Goal: Task Accomplishment & Management: Manage account settings

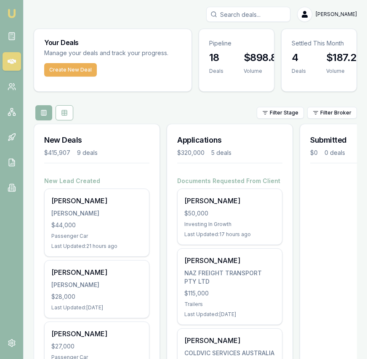
click at [217, 11] on icon at bounding box center [213, 14] width 7 height 7
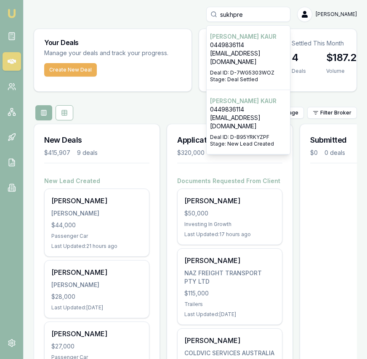
type input "sukhpre"
click at [267, 76] on p "Stage: Deal Settled" at bounding box center [248, 79] width 77 height 7
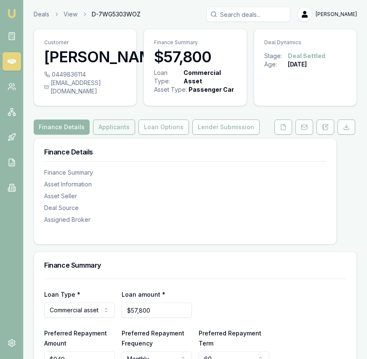
click at [118, 133] on button "Applicants" at bounding box center [114, 126] width 42 height 15
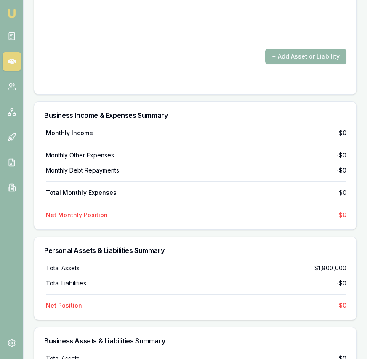
scroll to position [2276, 0]
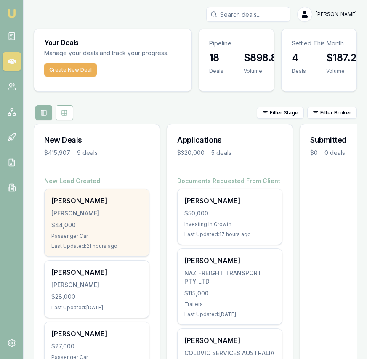
click at [117, 211] on div "[PERSON_NAME]" at bounding box center [96, 213] width 91 height 8
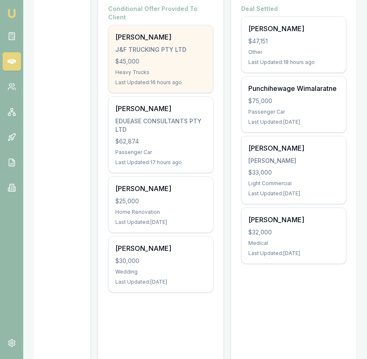
scroll to position [172, 0]
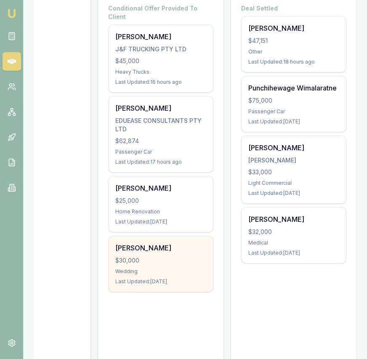
click at [176, 256] on div "Haribansha Sanjel $30,000 Wedding Last Updated: 1 day ago" at bounding box center [161, 264] width 104 height 56
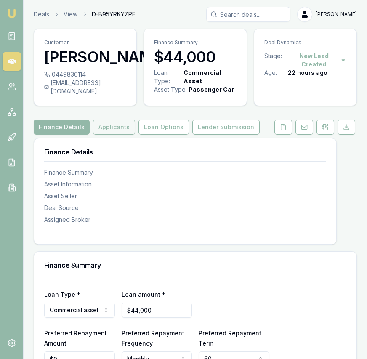
click at [115, 134] on button "Applicants" at bounding box center [114, 126] width 42 height 15
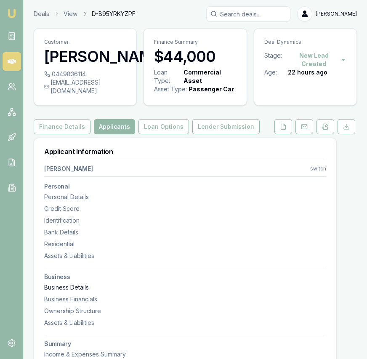
click at [82, 291] on div "Business Details" at bounding box center [185, 287] width 282 height 8
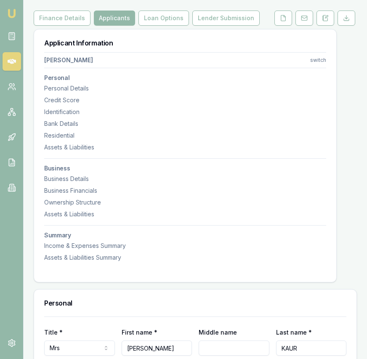
scroll to position [109, 0]
click at [80, 183] on div "Business Details" at bounding box center [185, 179] width 282 height 8
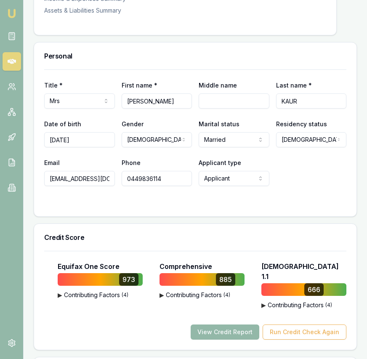
scroll to position [0, 0]
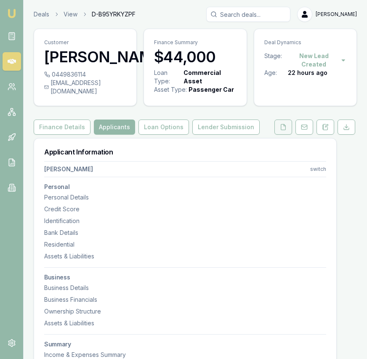
click at [280, 130] on icon at bounding box center [283, 127] width 7 height 7
click at [285, 135] on button at bounding box center [283, 126] width 18 height 15
click at [281, 130] on icon at bounding box center [283, 126] width 5 height 5
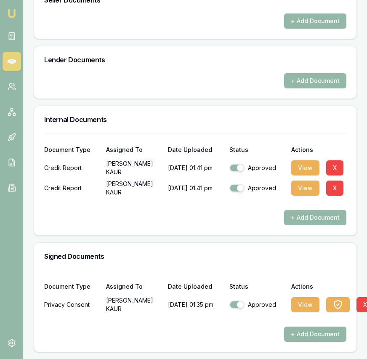
scroll to position [475, 0]
click at [308, 302] on button "View" at bounding box center [305, 304] width 28 height 15
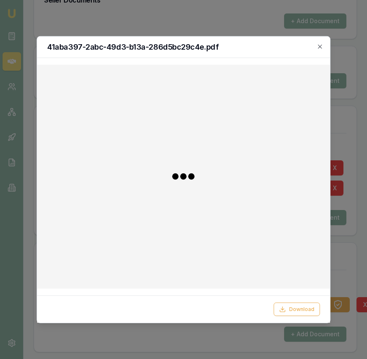
click at [307, 305] on button "Download" at bounding box center [296, 308] width 46 height 13
click at [323, 47] on div "41aba397-2abc-49d3-b13a-286d5bc29c4e.pdf" at bounding box center [183, 46] width 293 height 21
click at [320, 47] on icon "button" at bounding box center [320, 47] width 4 height 4
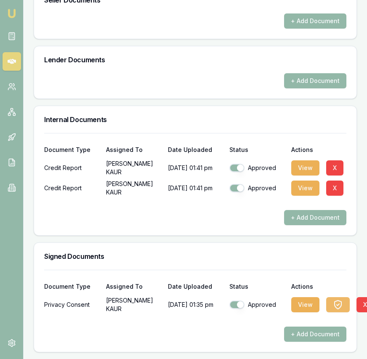
click at [338, 309] on icon "button" at bounding box center [338, 304] width 10 height 10
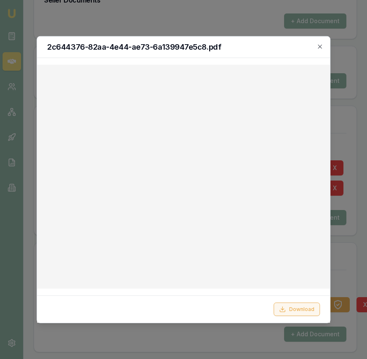
click at [305, 302] on button "Download" at bounding box center [296, 308] width 46 height 13
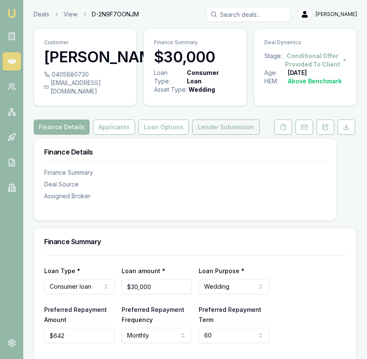
click at [229, 135] on button "Lender Submission" at bounding box center [225, 126] width 67 height 15
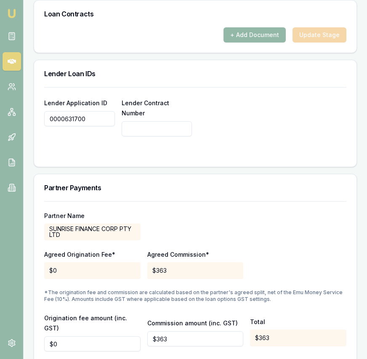
scroll to position [705, 0]
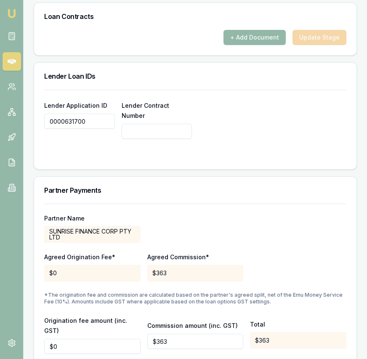
click at [92, 128] on input "0000631700" at bounding box center [79, 121] width 71 height 15
click at [93, 128] on input "0000631700" at bounding box center [79, 121] width 71 height 15
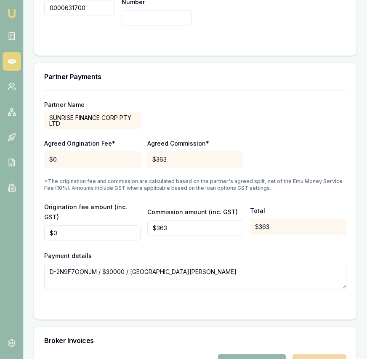
scroll to position [958, 0]
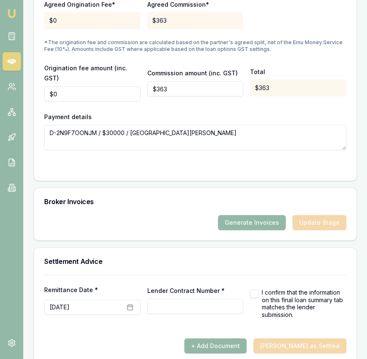
click at [162, 299] on input "Lender Contract Number *" at bounding box center [195, 306] width 96 height 15
paste input "0000631700"
type input "0000631700"
click at [246, 338] on button "+ Add Document" at bounding box center [215, 345] width 62 height 15
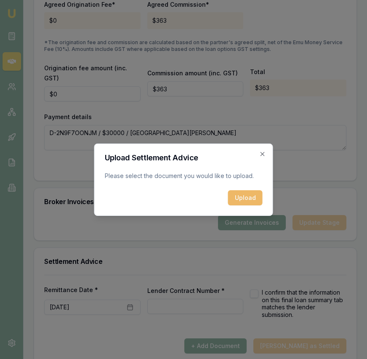
click at [242, 198] on button "Upload" at bounding box center [245, 197] width 34 height 15
click at [244, 194] on button "Upload" at bounding box center [245, 197] width 34 height 15
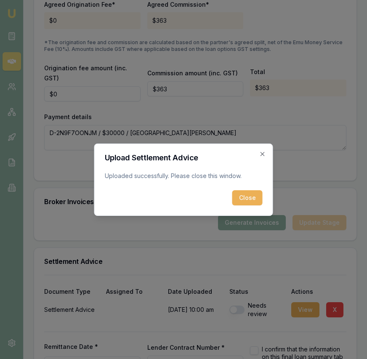
click at [239, 198] on button "Close" at bounding box center [247, 197] width 30 height 15
drag, startPoint x: 239, startPoint y: 198, endPoint x: 242, endPoint y: 203, distance: 5.3
click at [239, 198] on div "Broker Invoices" at bounding box center [195, 201] width 322 height 27
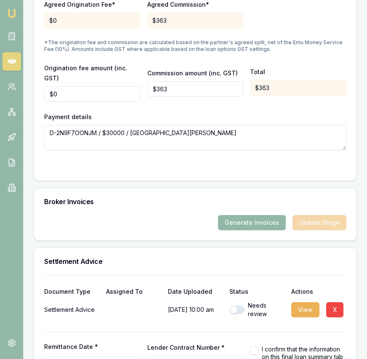
click at [240, 305] on button "button" at bounding box center [236, 309] width 15 height 8
checkbox input "true"
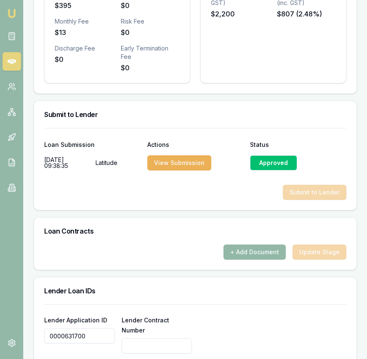
scroll to position [511, 0]
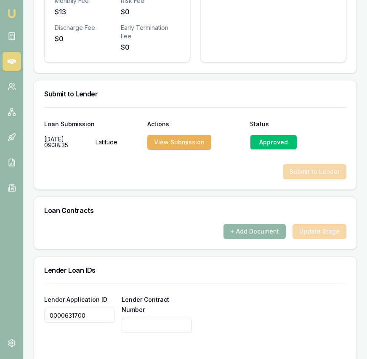
click at [236, 239] on button "+ Add Document" at bounding box center [254, 231] width 62 height 15
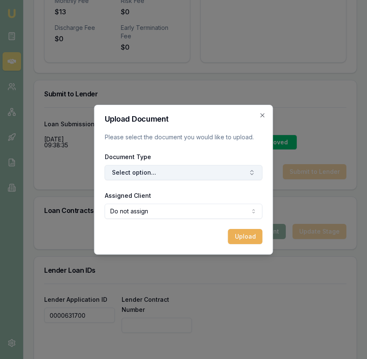
click at [170, 166] on button "Select option..." at bounding box center [184, 172] width 158 height 15
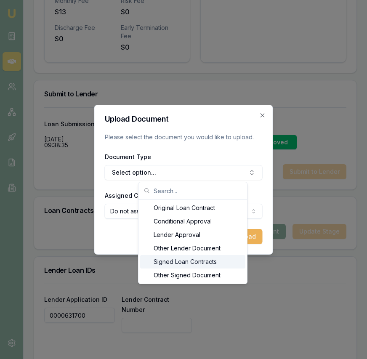
click at [175, 261] on div "Signed Loan Contracts" at bounding box center [192, 261] width 105 height 13
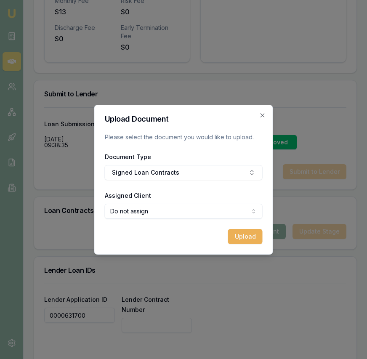
select select "U-81EC4H7RY1"
click at [240, 238] on button "Upload" at bounding box center [245, 236] width 34 height 15
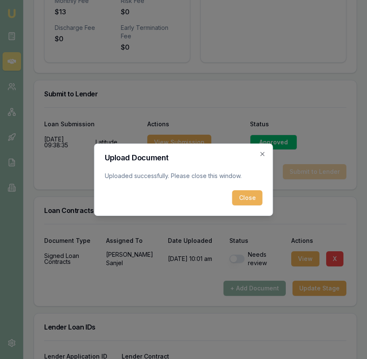
click at [243, 195] on button "Close" at bounding box center [247, 197] width 30 height 15
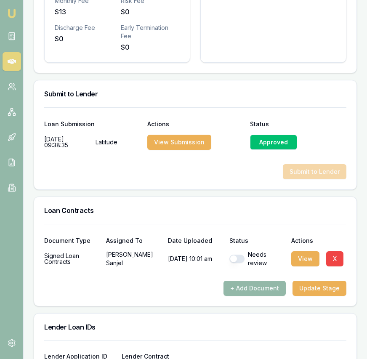
click at [234, 263] on button "button" at bounding box center [236, 258] width 15 height 8
checkbox input "true"
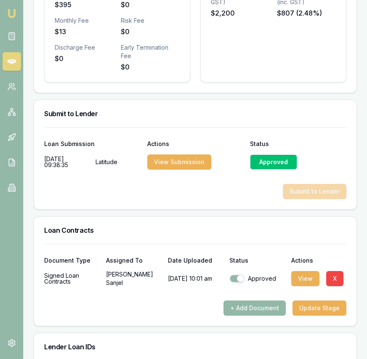
scroll to position [489, 0]
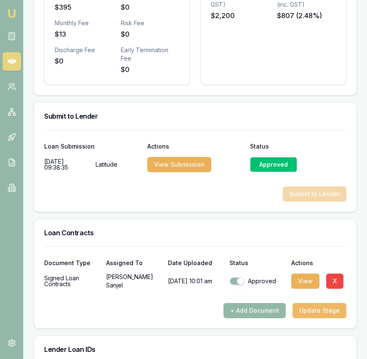
click at [312, 318] on button "Update Stage" at bounding box center [319, 310] width 54 height 15
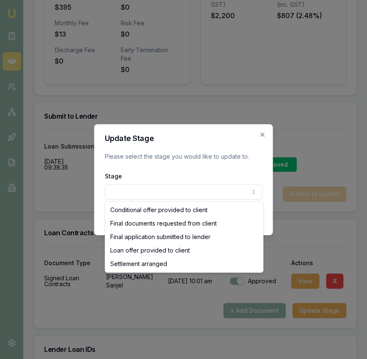
select select "SETTLEMENT_ARRANGED"
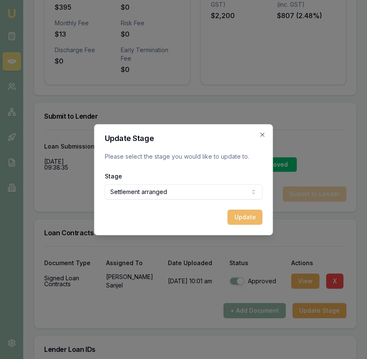
click at [243, 213] on button "Update" at bounding box center [245, 216] width 35 height 15
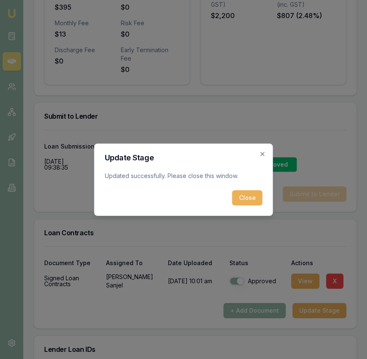
click at [250, 200] on button "Close" at bounding box center [247, 197] width 30 height 15
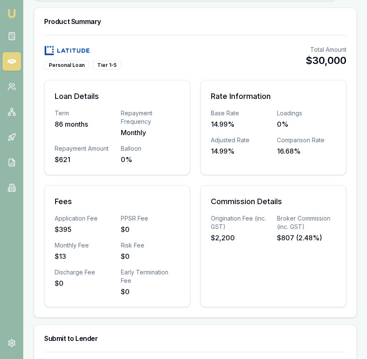
scroll to position [0, 0]
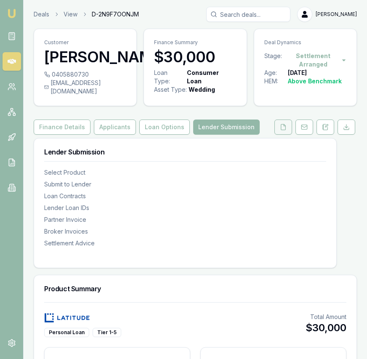
click at [278, 135] on button at bounding box center [283, 126] width 18 height 15
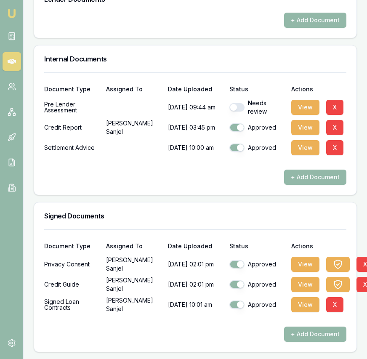
scroll to position [577, 0]
click at [238, 104] on button "button" at bounding box center [236, 107] width 15 height 8
checkbox input "true"
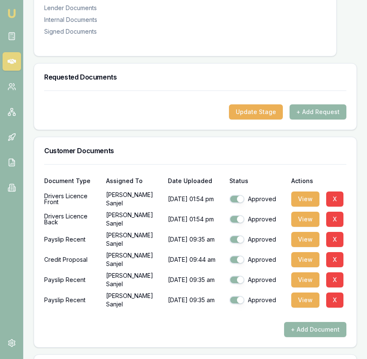
scroll to position [0, 0]
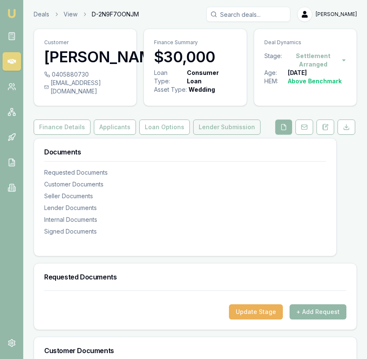
click at [227, 135] on button "Lender Submission" at bounding box center [226, 126] width 67 height 15
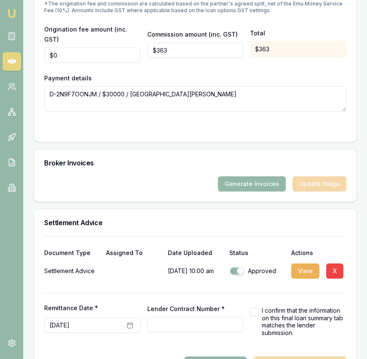
scroll to position [1071, 0]
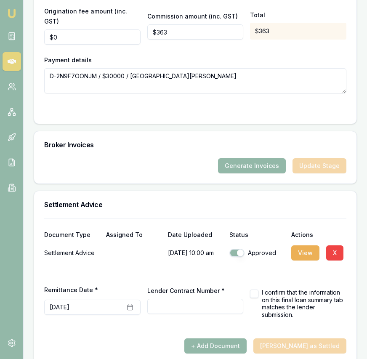
click at [254, 289] on button "button" at bounding box center [254, 293] width 8 height 8
checkbox input "true"
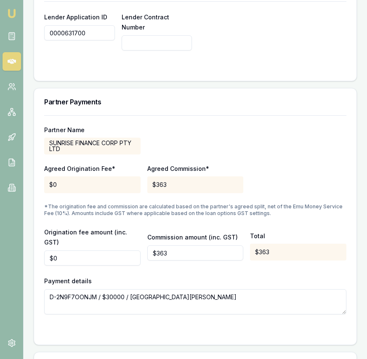
scroll to position [841, 0]
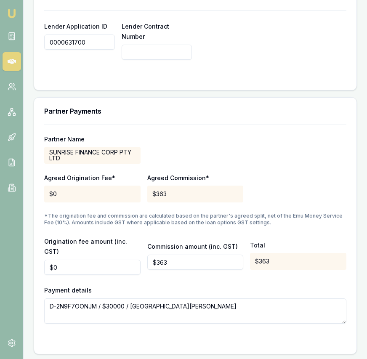
click at [84, 50] on input "0000631700" at bounding box center [79, 41] width 71 height 15
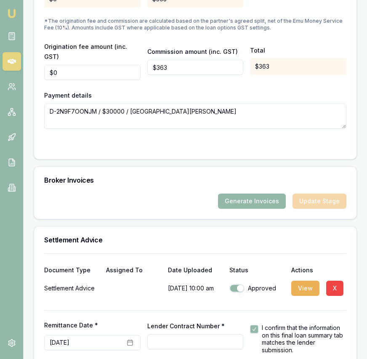
scroll to position [1071, 0]
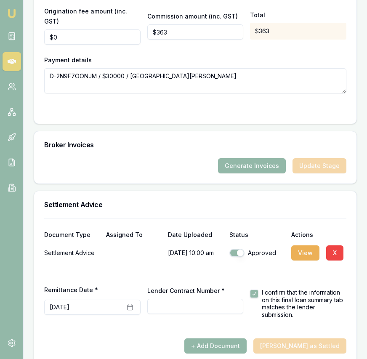
click at [171, 299] on input "Lender Contract Number *" at bounding box center [195, 306] width 96 height 15
paste input "0000631700"
type input "0000631700"
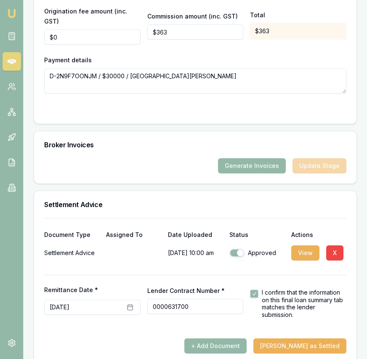
scroll to position [1065, 0]
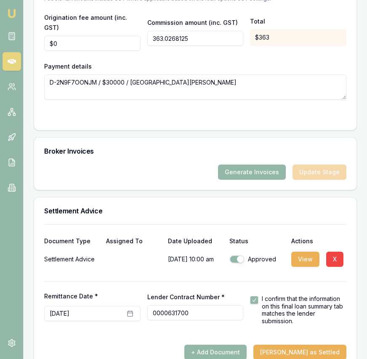
click at [182, 33] on input "363.0268125" at bounding box center [195, 38] width 96 height 15
click at [181, 33] on input "363.0268125" at bounding box center [195, 38] width 96 height 15
type input "$554"
click at [177, 138] on div "Broker Invoices" at bounding box center [195, 151] width 322 height 27
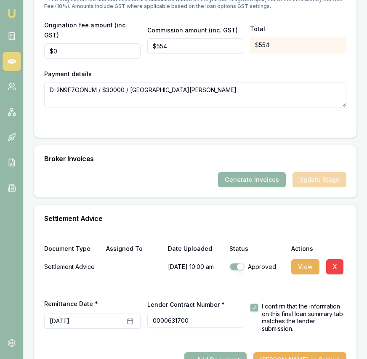
scroll to position [1071, 0]
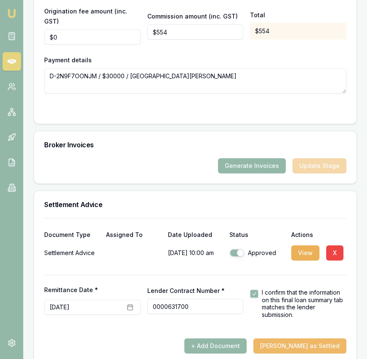
click at [303, 339] on button "Mark Deal as Settled" at bounding box center [299, 345] width 93 height 15
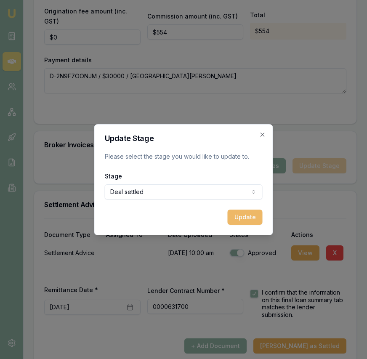
click at [247, 214] on button "Update" at bounding box center [245, 216] width 35 height 15
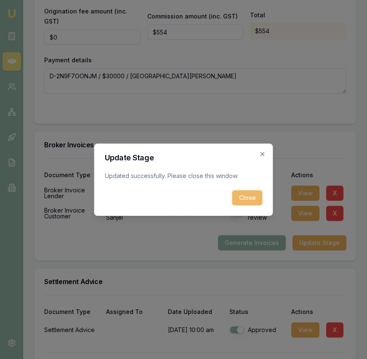
click at [251, 199] on button "Close" at bounding box center [247, 197] width 30 height 15
click at [251, 205] on div "Needs review" at bounding box center [256, 213] width 55 height 17
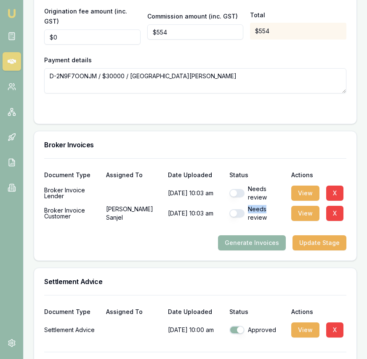
click at [239, 189] on button "button" at bounding box center [236, 193] width 15 height 8
checkbox input "true"
click at [238, 209] on button "button" at bounding box center [236, 213] width 15 height 8
checkbox input "true"
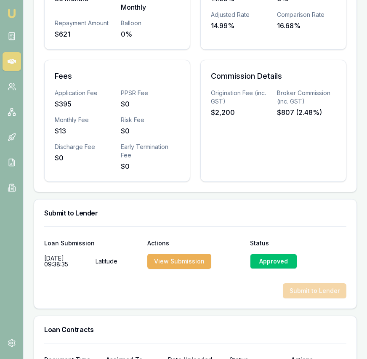
scroll to position [0, 0]
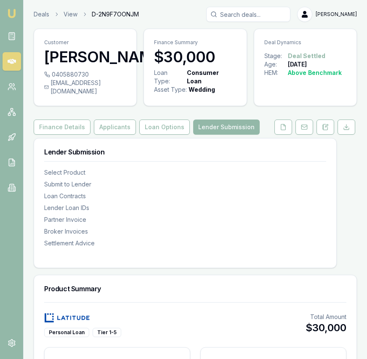
click at [12, 15] on img at bounding box center [12, 13] width 10 height 10
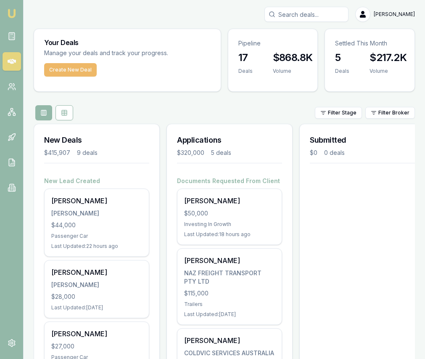
click at [67, 66] on button "Create New Deal" at bounding box center [70, 69] width 53 height 13
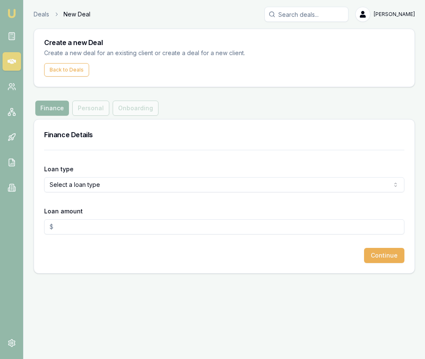
click at [153, 189] on html "Emu Broker Deals New Deal [PERSON_NAME] Toggle Menu Create a new Deal Create a …" at bounding box center [212, 179] width 425 height 359
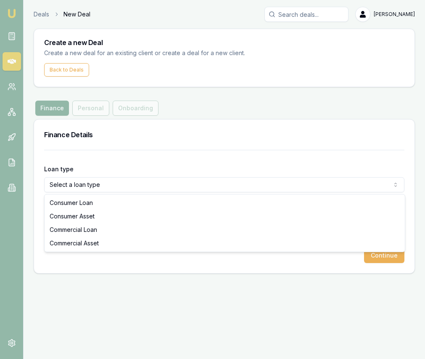
select select "COMMERCIAL_ASSET"
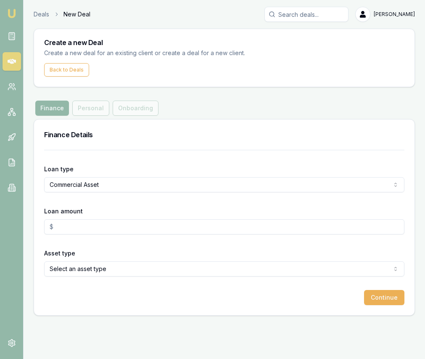
click at [138, 221] on input "Loan amount" at bounding box center [224, 226] width 360 height 15
type input "$115,000.00"
click at [152, 260] on div "Asset type Select an asset type Passenger Car Electric Vehicle Light Commercial…" at bounding box center [224, 262] width 360 height 29
click at [150, 267] on html "Emu Broker Deals New Deal [PERSON_NAME] Toggle Menu Create a new Deal Create a …" at bounding box center [212, 179] width 425 height 359
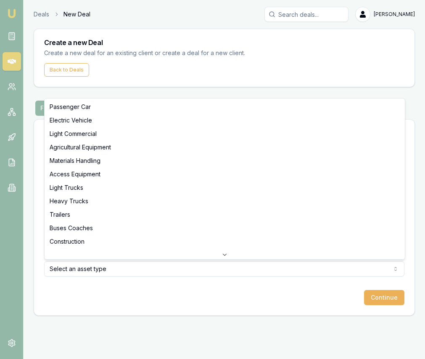
select select "TRAILERS"
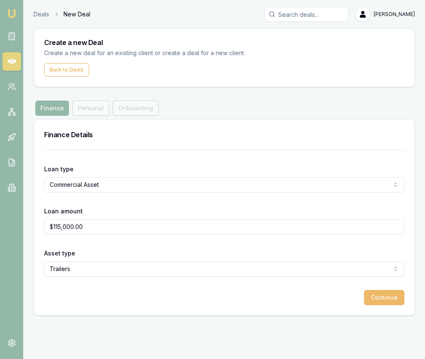
click at [387, 295] on button "Continue" at bounding box center [384, 297] width 40 height 15
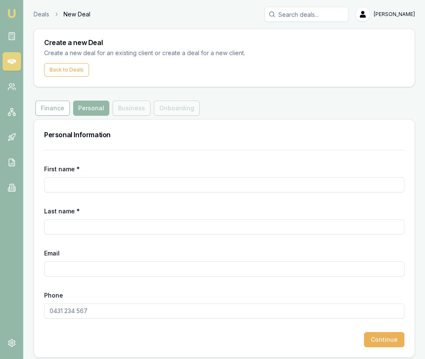
click at [297, 185] on input "First name *" at bounding box center [224, 184] width 360 height 15
type input "[PERSON_NAME]"
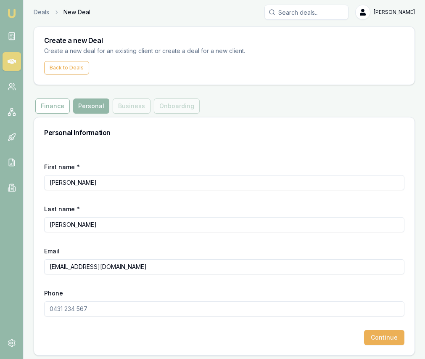
type input "mrsinghlucky9@gmail.com"
click at [82, 312] on input "Phone" at bounding box center [224, 308] width 360 height 15
type input "0450 920 329"
click at [375, 339] on button "Continue" at bounding box center [384, 337] width 40 height 15
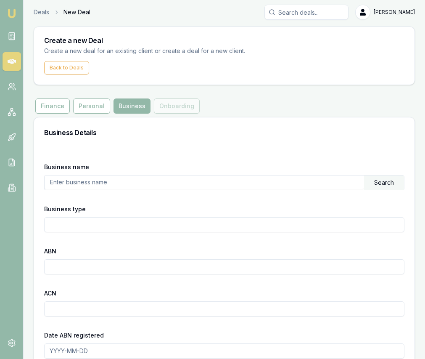
click at [185, 177] on input "text" at bounding box center [205, 181] width 320 height 13
click at [13, 12] on img at bounding box center [12, 13] width 10 height 10
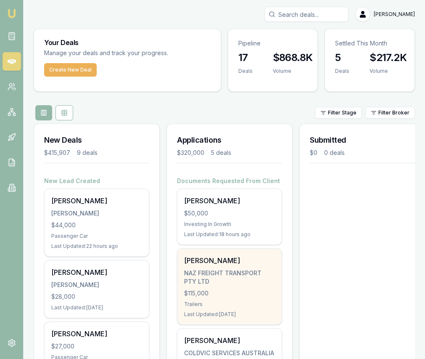
click at [253, 277] on div "NAZ FREIGHT TRANSPORT PTY LTD" at bounding box center [229, 277] width 91 height 17
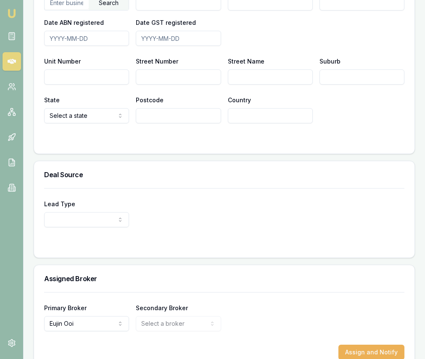
scroll to position [716, 0]
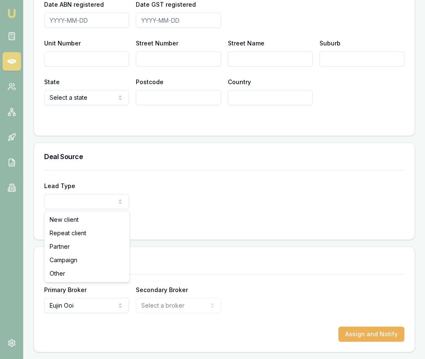
select select "PARTNER"
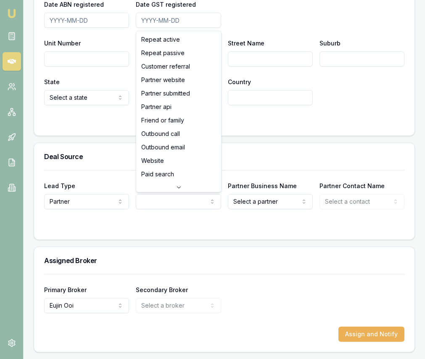
select select "PARTNER_SUBMITTED"
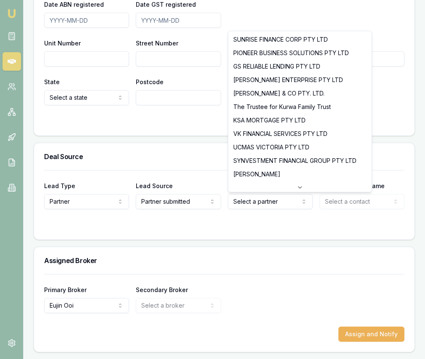
select select "GS RELIABLE LENDING PTY LTD"
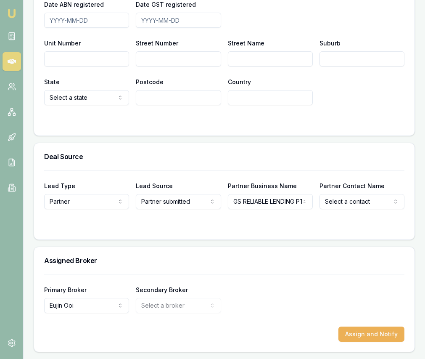
select select "Geeta Sethi"
click at [330, 103] on div "State Select a state NSW VIC QLD SA WA TAS NT ACT Postcode Country" at bounding box center [224, 91] width 360 height 29
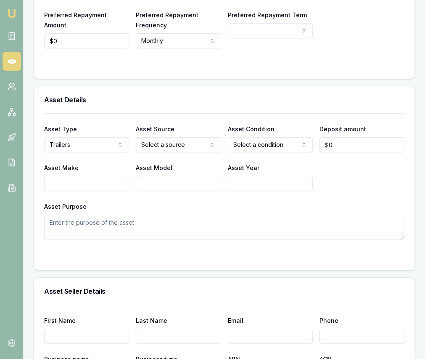
scroll to position [0, 0]
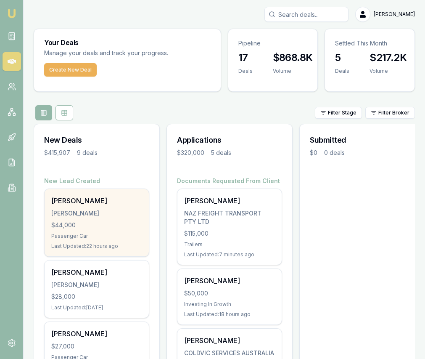
click at [118, 214] on div "[PERSON_NAME]" at bounding box center [96, 213] width 91 height 8
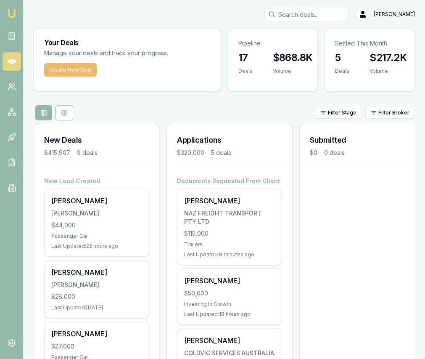
click at [77, 72] on button "Create New Deal" at bounding box center [70, 69] width 53 height 13
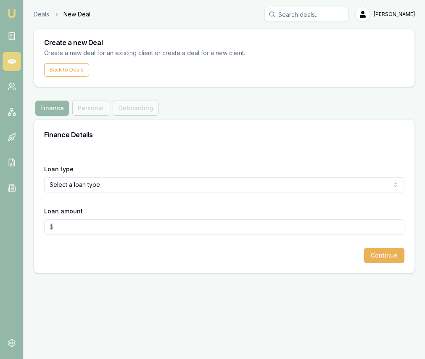
click at [143, 185] on html "Emu Broker Deals New Deal [PERSON_NAME] Toggle Menu Create a new Deal Create a …" at bounding box center [212, 179] width 425 height 359
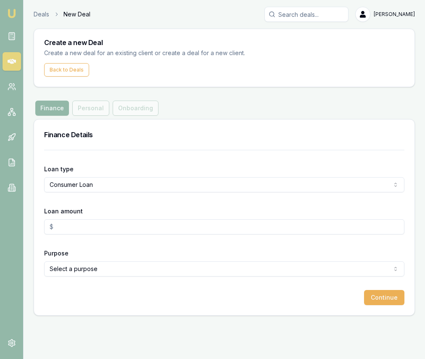
click at [129, 229] on input "Loan amount" at bounding box center [224, 226] width 360 height 15
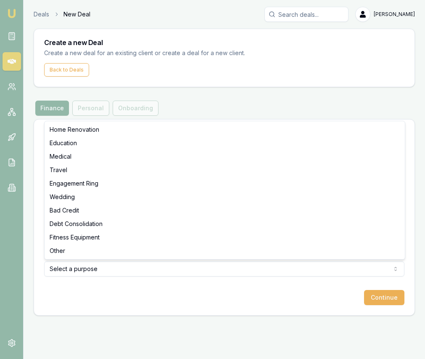
type input "$50,000.00"
click at [156, 267] on html "Emu Broker Deals New Deal Eujin Ooi Toggle Menu Create a new Deal Create a new …" at bounding box center [212, 179] width 425 height 359
select select "WEDDING"
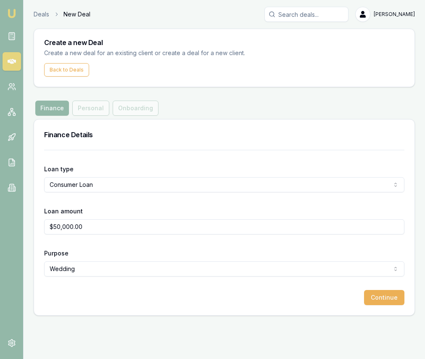
click at [373, 296] on button "Continue" at bounding box center [384, 297] width 40 height 15
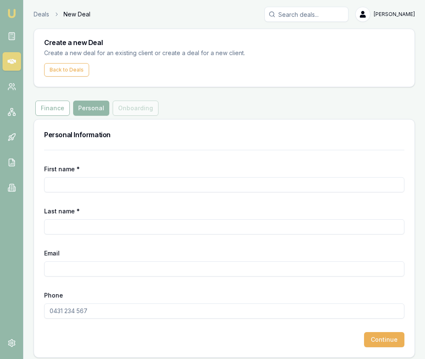
click at [151, 180] on input "First name *" at bounding box center [224, 184] width 360 height 15
type input "Avtar"
click at [139, 227] on input "Last name *" at bounding box center [224, 226] width 360 height 15
type input "[PERSON_NAME]"
drag, startPoint x: 133, startPoint y: 279, endPoint x: 130, endPoint y: 271, distance: 8.8
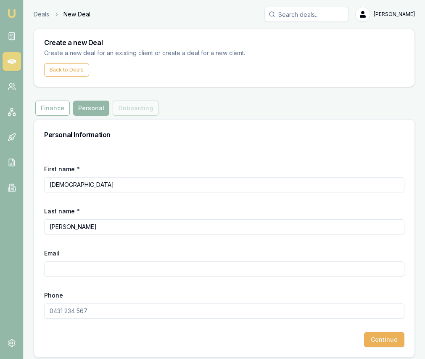
click at [133, 279] on form "First name * Avtar Last name * Singh Email Phone Continue" at bounding box center [224, 248] width 360 height 197
click at [130, 271] on input "Email" at bounding box center [224, 268] width 360 height 15
paste input "singhavtar6432@gmail.com"
type input "singhavtar6432@gmail.com"
click at [68, 308] on input "Phone" at bounding box center [224, 310] width 360 height 15
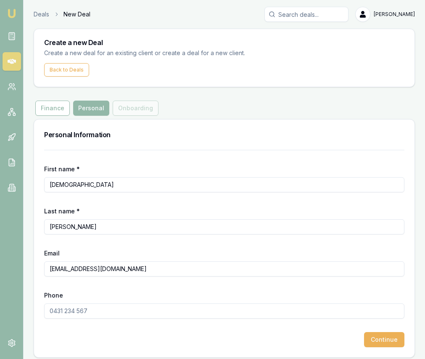
paste input "0457 112 708"
type input "0457 112 708"
click at [380, 335] on button "Continue" at bounding box center [384, 339] width 40 height 15
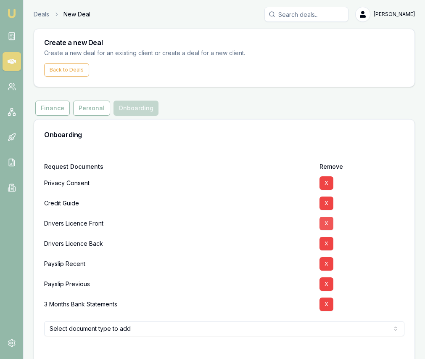
click at [329, 222] on button "X" at bounding box center [327, 223] width 14 height 13
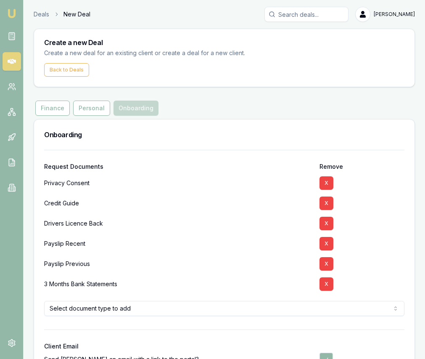
click at [329, 222] on button "X" at bounding box center [327, 223] width 14 height 13
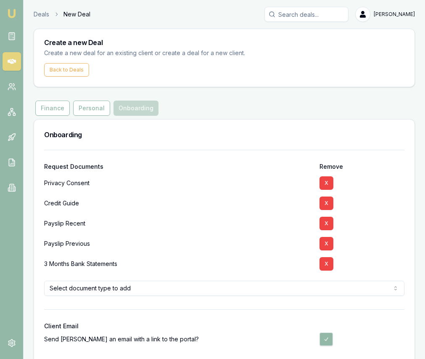
click at [329, 222] on button "X" at bounding box center [327, 223] width 14 height 13
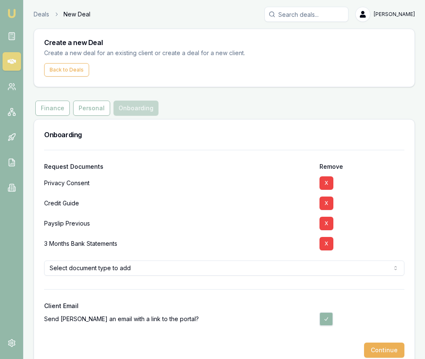
click at [329, 222] on button "X" at bounding box center [327, 223] width 14 height 13
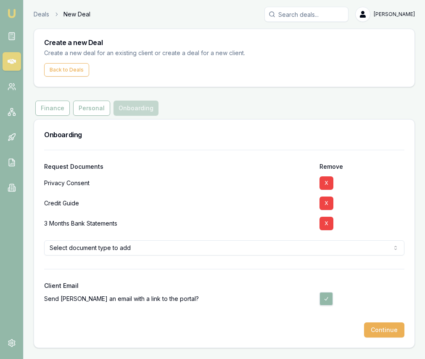
click at [329, 222] on button "X" at bounding box center [327, 223] width 14 height 13
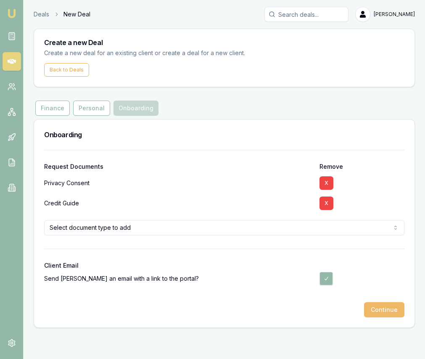
click at [392, 314] on button "Continue" at bounding box center [384, 309] width 40 height 15
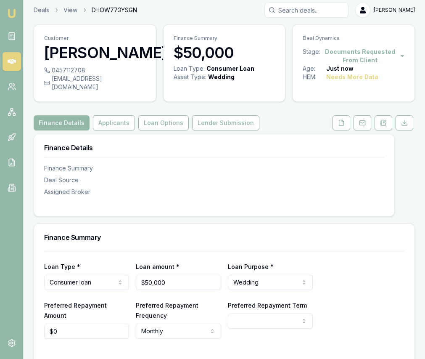
scroll to position [229, 0]
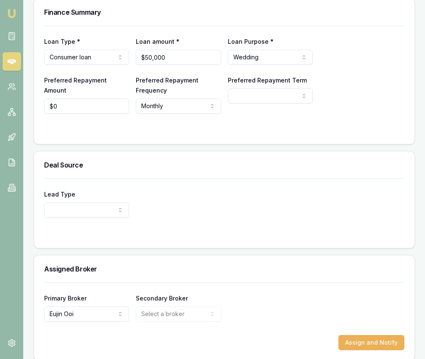
select select "PARTNER"
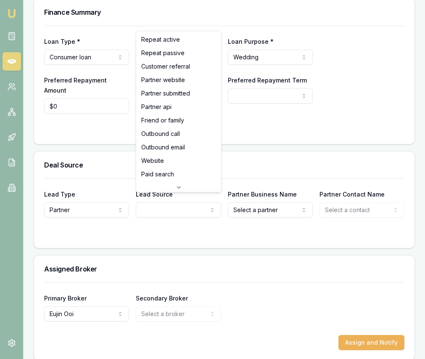
select select "PARTNER_SUBMITTED"
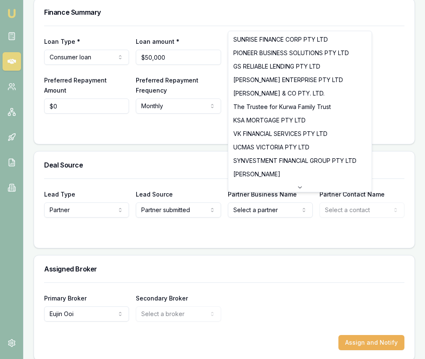
select select "GS RELIABLE LENDING PTY LTD"
drag, startPoint x: 295, startPoint y: 64, endPoint x: 302, endPoint y: 78, distance: 15.2
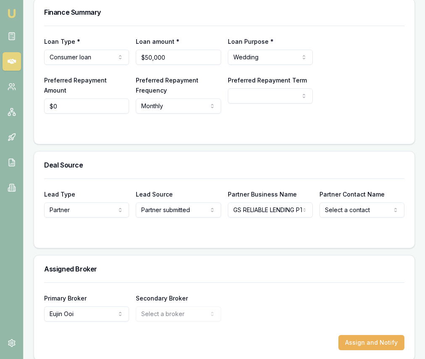
select select "[PERSON_NAME]"
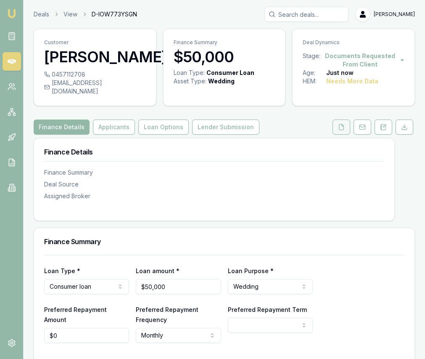
click at [347, 121] on button at bounding box center [342, 126] width 18 height 15
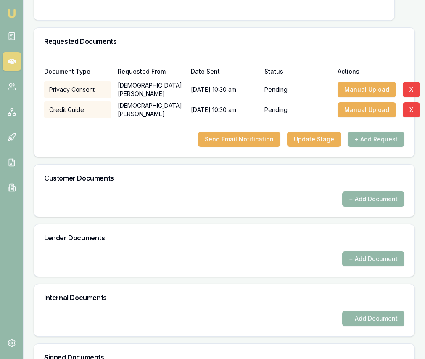
scroll to position [236, 0]
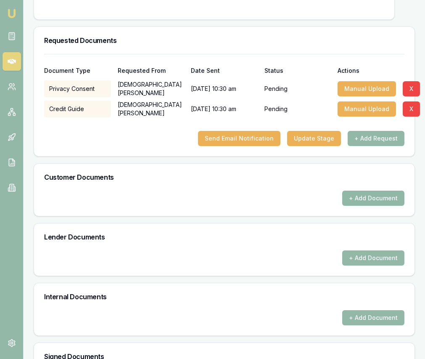
click at [371, 191] on button "+ Add Document" at bounding box center [373, 198] width 62 height 15
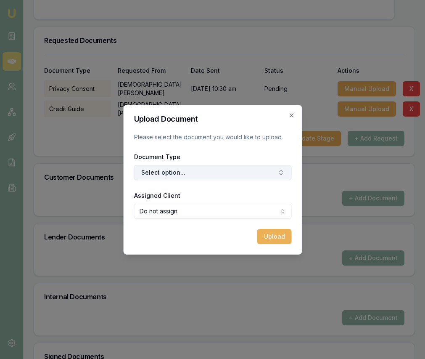
click at [245, 171] on button "Select option..." at bounding box center [213, 172] width 158 height 15
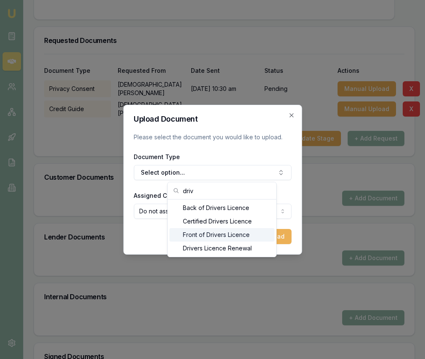
type input "driv"
click at [232, 233] on div "Front of Drivers Licence" at bounding box center [221, 234] width 105 height 13
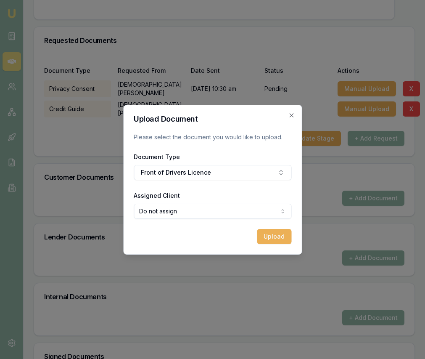
select select "U-CO3FPP197Z"
drag, startPoint x: 204, startPoint y: 238, endPoint x: 210, endPoint y: 237, distance: 6.3
click at [269, 236] on button "Upload" at bounding box center [274, 236] width 34 height 15
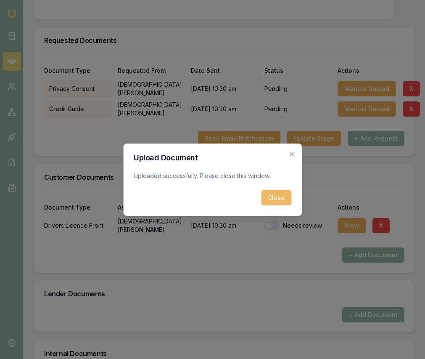
click at [269, 199] on button "Close" at bounding box center [276, 197] width 30 height 15
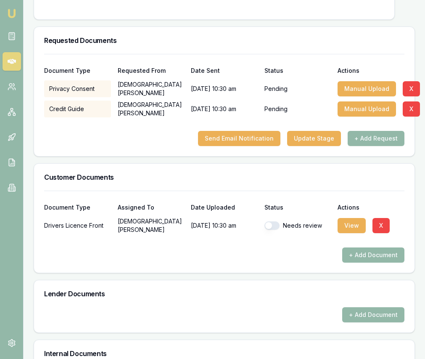
click at [269, 221] on button "button" at bounding box center [272, 225] width 15 height 8
checkbox input "true"
click at [365, 247] on button "+ Add Document" at bounding box center [373, 254] width 62 height 15
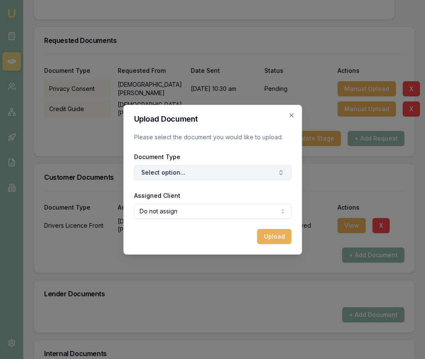
click at [215, 172] on button "Select option..." at bounding box center [213, 172] width 158 height 15
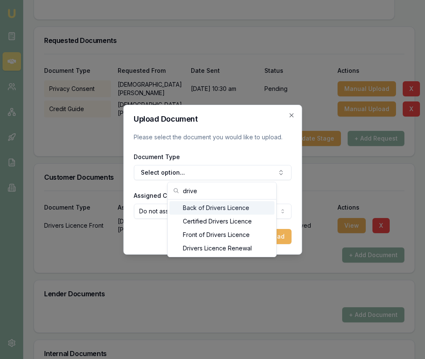
type input "drive"
click at [208, 208] on div "Back of Drivers Licence" at bounding box center [221, 207] width 105 height 13
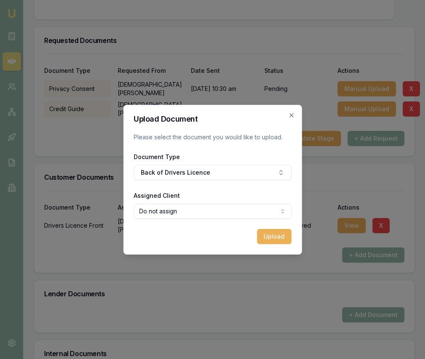
select select "U-CO3FPP197Z"
click at [278, 233] on button "Upload" at bounding box center [274, 236] width 34 height 15
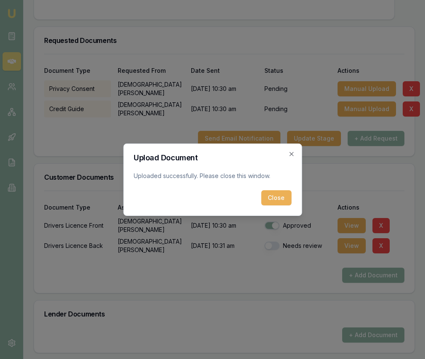
click at [286, 195] on button "Close" at bounding box center [276, 197] width 30 height 15
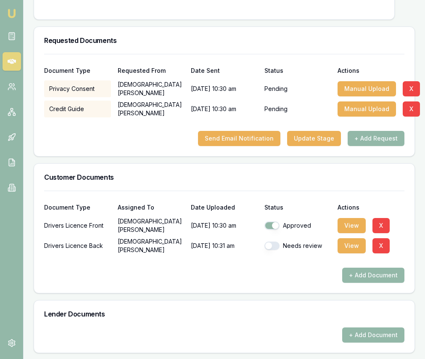
click at [271, 241] on button "button" at bounding box center [272, 245] width 15 height 8
checkbox input "true"
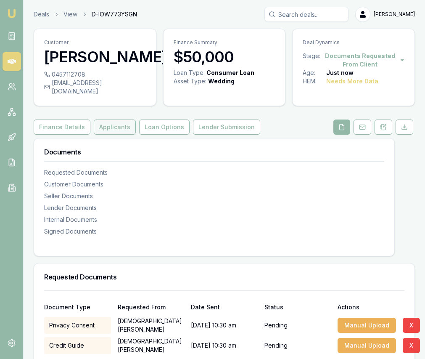
click at [112, 122] on button "Applicants" at bounding box center [115, 126] width 42 height 15
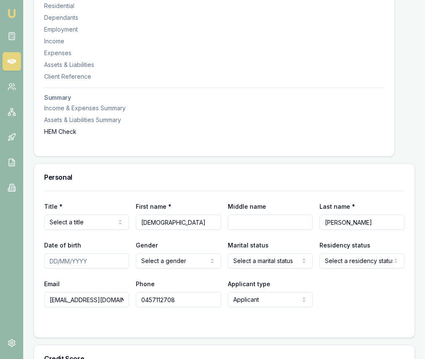
scroll to position [243, 0]
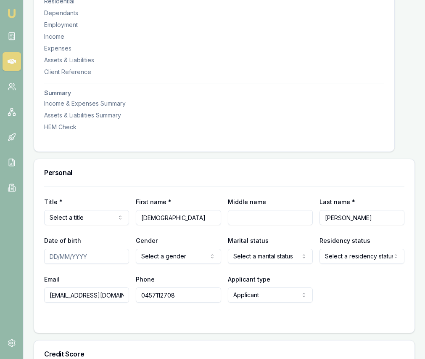
click at [48, 249] on input "Date of birth" at bounding box center [86, 256] width 85 height 15
type input "06/09/1995"
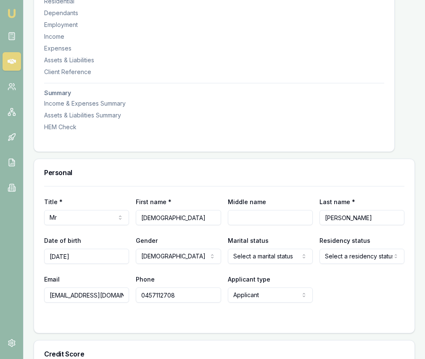
select select "DE_FACTO"
drag, startPoint x: 256, startPoint y: 294, endPoint x: 261, endPoint y: 291, distance: 6.1
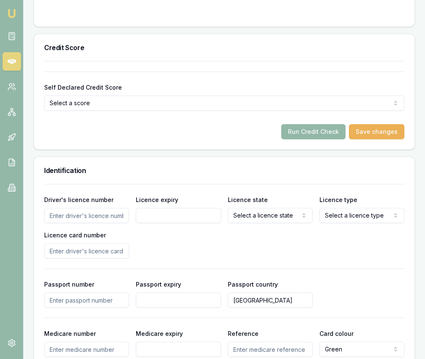
scroll to position [569, 0]
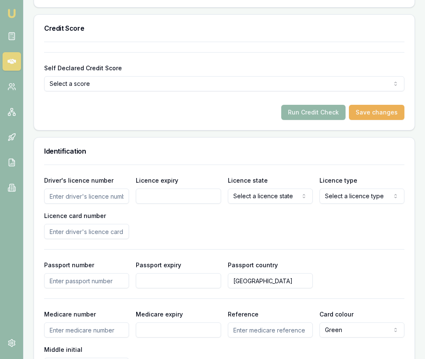
click at [100, 191] on input "Driver's licence number" at bounding box center [86, 195] width 85 height 15
type input "000471677"
click at [171, 188] on input "Licence expiry" at bounding box center [178, 195] width 85 height 15
type input "08/09/2025"
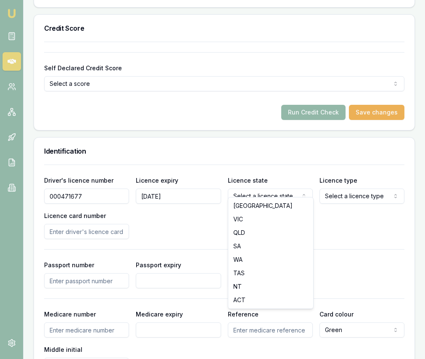
select select "VIC"
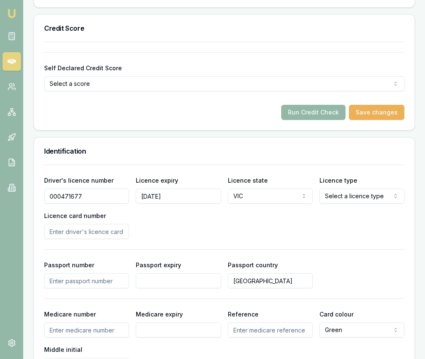
click at [329, 195] on div "Driver's licence number 000471677 Licence expiry 08/09/2025 Licence state VIC N…" at bounding box center [224, 207] width 360 height 64
select select "OPEN_LICENCE"
click at [65, 226] on input "Licence card number" at bounding box center [86, 231] width 85 height 15
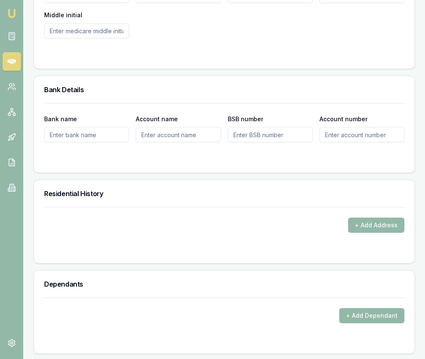
scroll to position [917, 0]
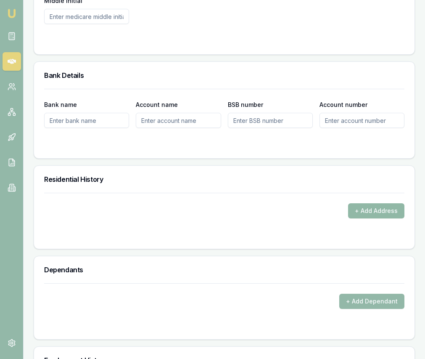
click at [358, 203] on button "+ Add Address" at bounding box center [376, 210] width 56 height 15
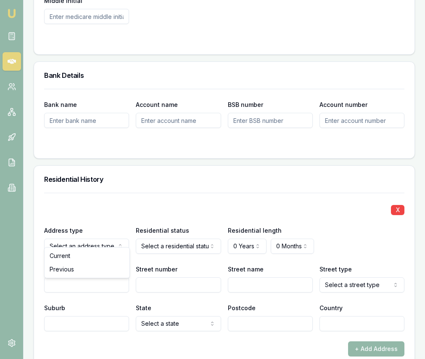
drag, startPoint x: 90, startPoint y: 256, endPoint x: 99, endPoint y: 254, distance: 9.0
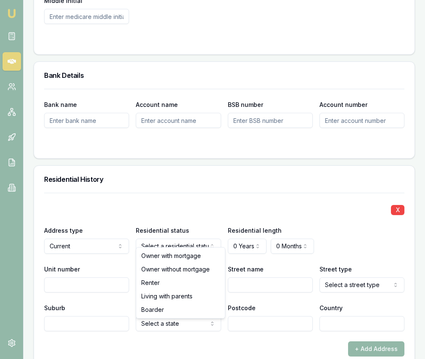
select select "RENTER"
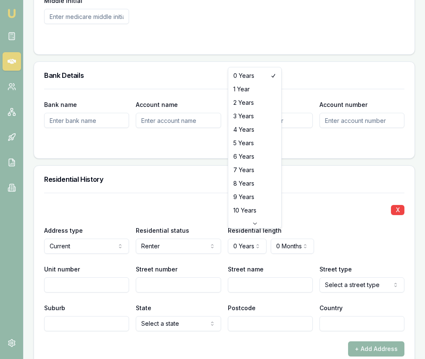
select select "4"
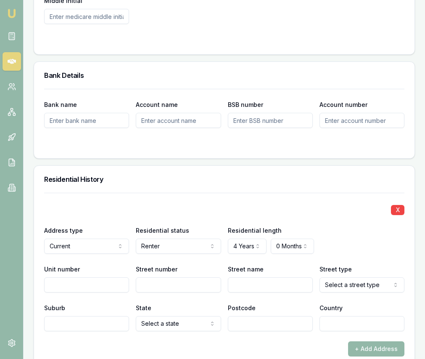
click at [107, 277] on input "Unit number" at bounding box center [86, 284] width 85 height 15
click at [150, 277] on input "Street number" at bounding box center [178, 284] width 85 height 15
type input "10A"
type input "Devon"
select select "Causeway"
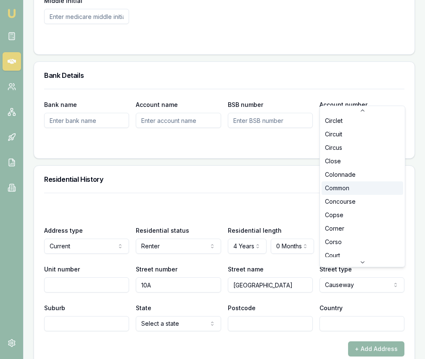
scroll to position [383, 0]
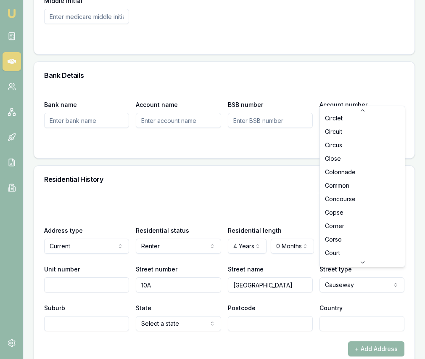
select select "Close"
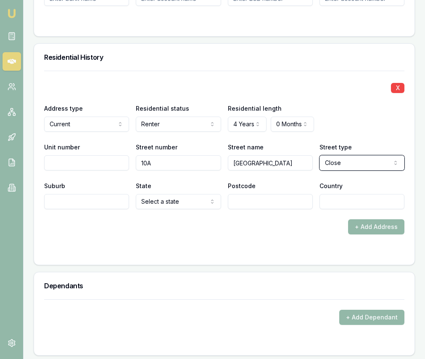
scroll to position [1042, 0]
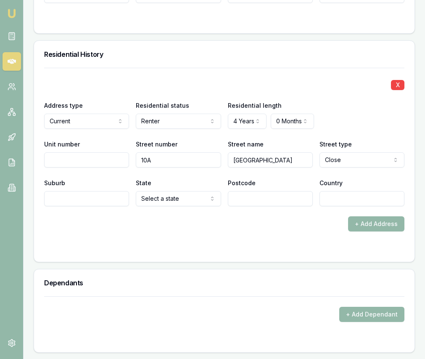
click at [85, 200] on div "X Address type Current Current Previous Residential status Renter Owner with mo…" at bounding box center [224, 150] width 360 height 164
type input "Strathdale"
select select "VIC"
type input "3550"
type input "[GEOGRAPHIC_DATA]"
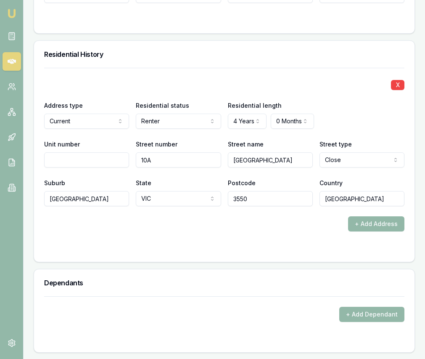
click at [90, 223] on form "X Address type Current Current Previous Residential status Renter Owner with mo…" at bounding box center [224, 160] width 360 height 184
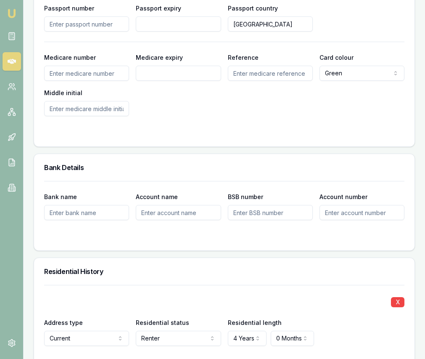
scroll to position [795, 0]
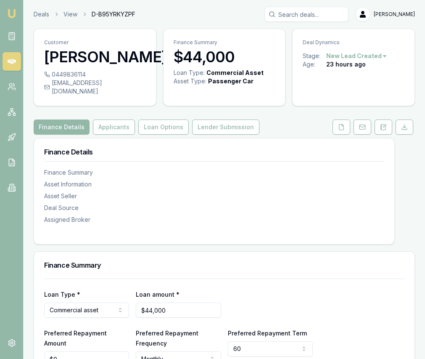
click at [10, 16] on img at bounding box center [12, 13] width 10 height 10
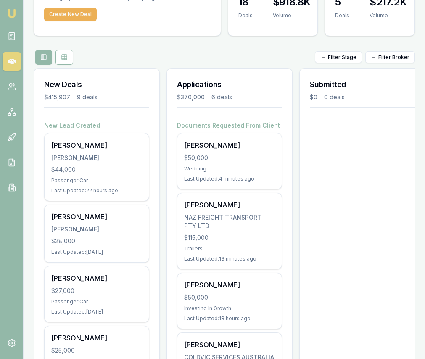
scroll to position [90, 0]
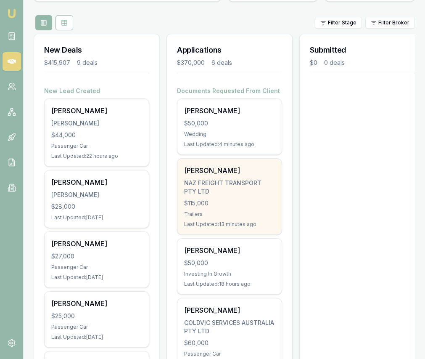
click at [217, 194] on div "NAZ FREIGHT TRANSPORT PTY LTD" at bounding box center [229, 187] width 91 height 17
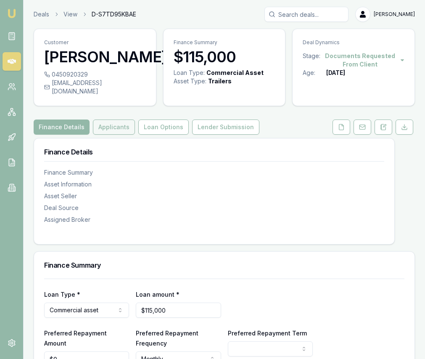
click at [111, 135] on button "Applicants" at bounding box center [114, 126] width 42 height 15
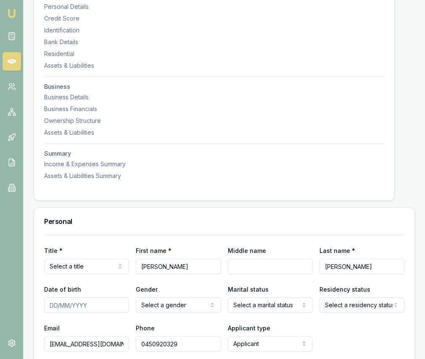
scroll to position [192, 0]
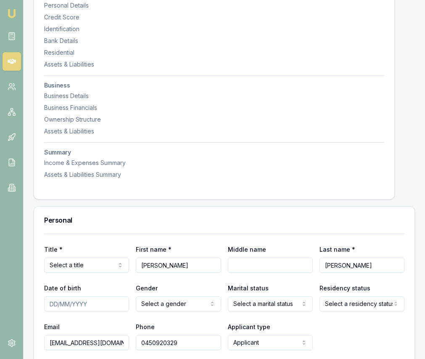
click at [50, 311] on input "Date of birth" at bounding box center [86, 303] width 85 height 15
type input "3"
type input "[DATE]"
select select "MARRIED"
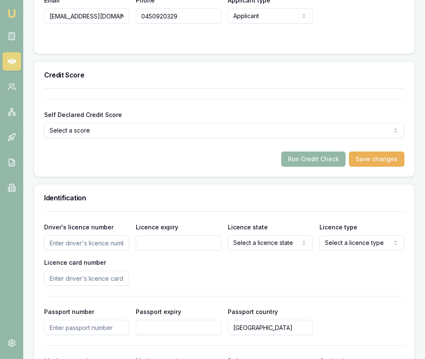
scroll to position [535, 0]
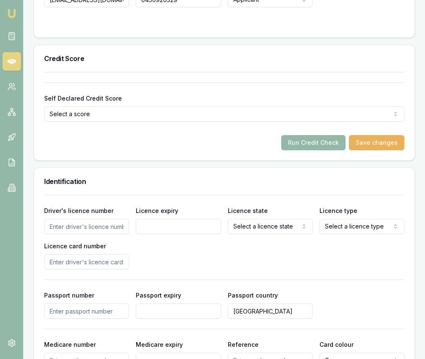
click at [109, 234] on input "Driver's licence number" at bounding box center [86, 226] width 85 height 15
type input "022433882"
click at [192, 234] on input "Licence expiry" at bounding box center [178, 226] width 85 height 15
type input "[DATE]"
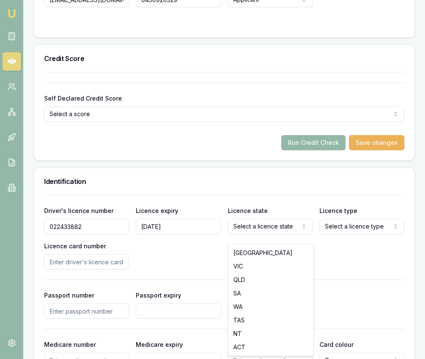
select select "VIC"
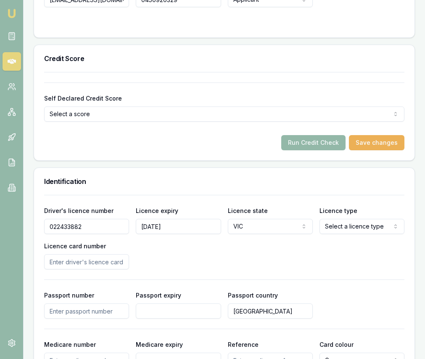
select select "OPEN_LICENCE"
click at [102, 269] on input "Licence card number" at bounding box center [86, 261] width 85 height 15
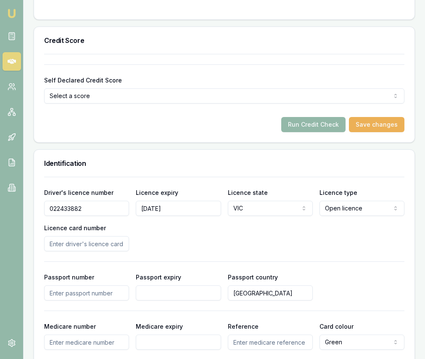
scroll to position [563, 0]
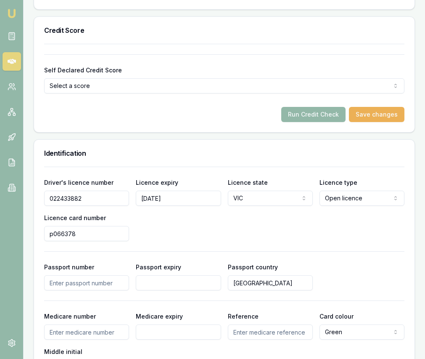
click at [53, 241] on input "p066378" at bounding box center [86, 233] width 85 height 15
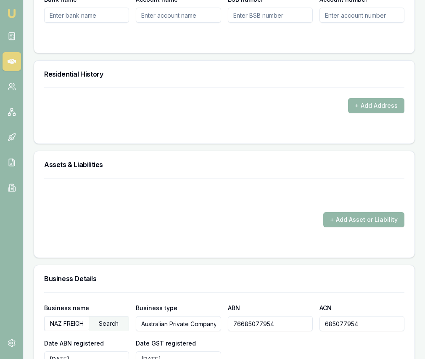
scroll to position [993, 0]
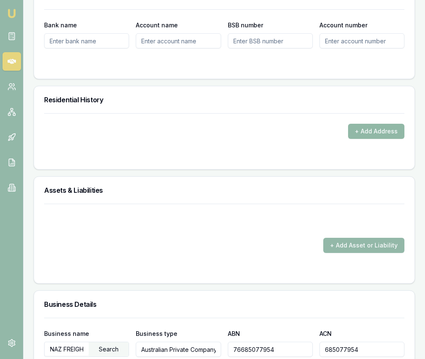
type input "P4066378"
click at [363, 138] on button "+ Add Address" at bounding box center [376, 131] width 56 height 15
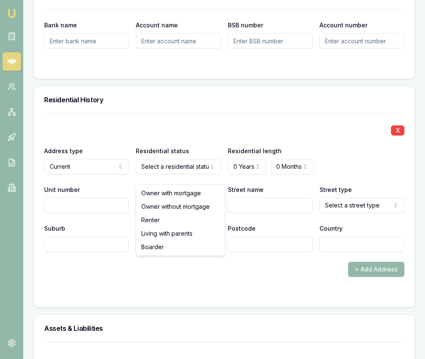
drag, startPoint x: 166, startPoint y: 193, endPoint x: 205, endPoint y: 193, distance: 39.1
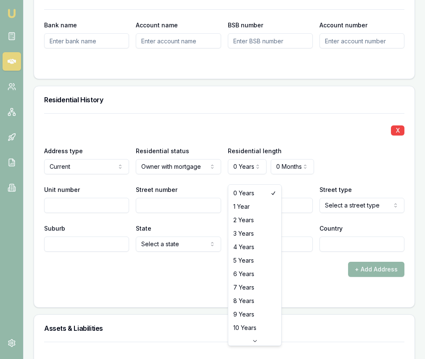
select select "4"
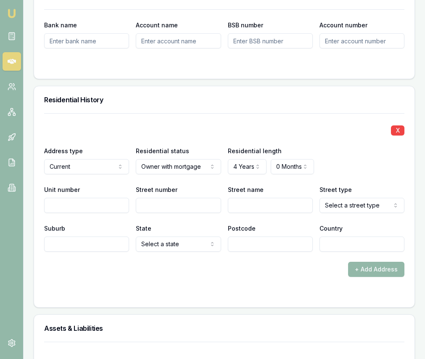
click at [165, 213] on input "Street number" at bounding box center [178, 205] width 85 height 15
type input "3"
click at [244, 210] on input "Street name" at bounding box center [270, 205] width 85 height 15
type input "[PERSON_NAME]"
select select "Service"
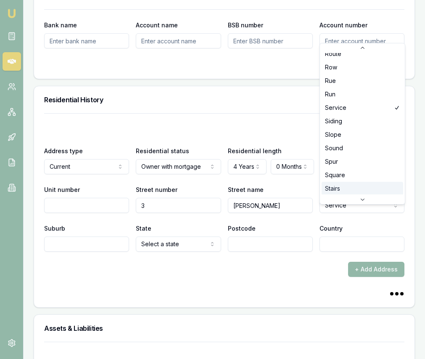
scroll to position [2156, 0]
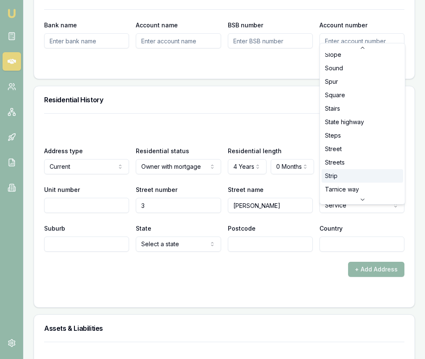
scroll to position [2217, 0]
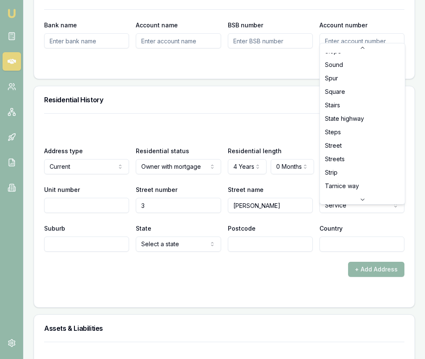
select select "Street"
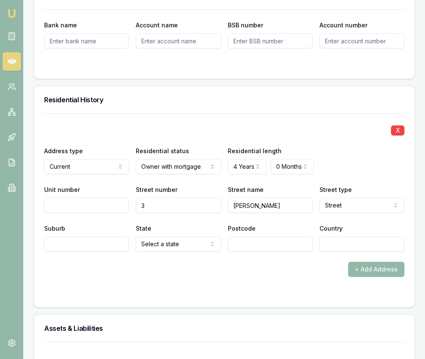
click at [95, 249] on input "Suburb" at bounding box center [86, 243] width 85 height 15
type input "Tarneit"
select select "VIC"
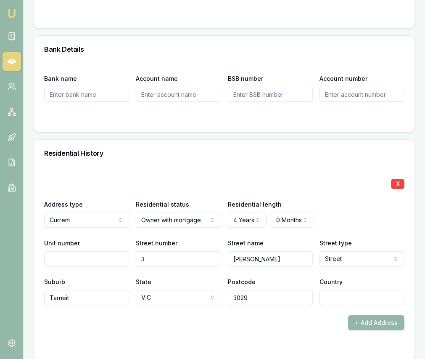
scroll to position [927, 0]
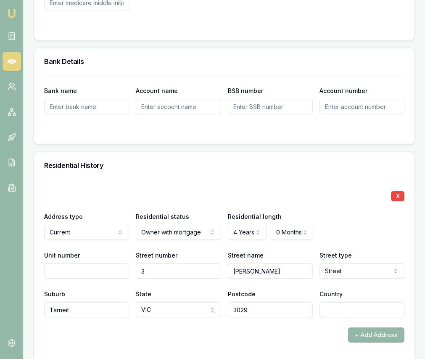
type input "3029"
click at [343, 317] on input "Country" at bounding box center [362, 309] width 85 height 15
type input "[GEOGRAPHIC_DATA]"
click at [277, 179] on div at bounding box center [224, 179] width 360 height 0
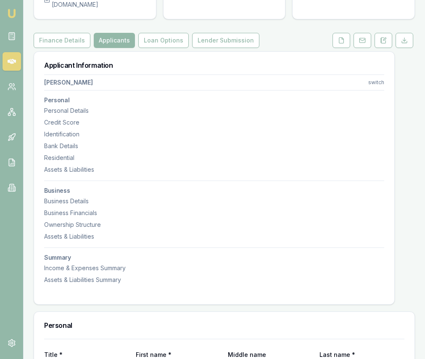
scroll to position [0, 0]
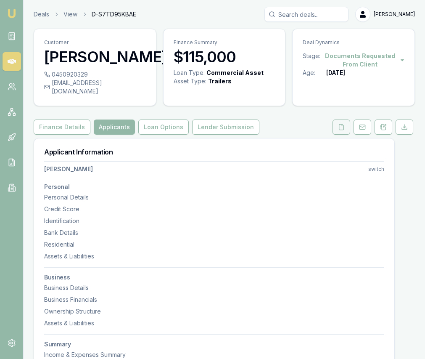
click at [344, 130] on icon at bounding box center [341, 127] width 7 height 7
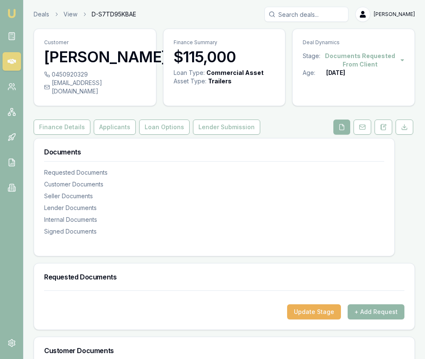
click at [215, 167] on nav "Requested Documents Customer Documents Seller Documents Lender Documents Intern…" at bounding box center [214, 197] width 340 height 78
click at [106, 135] on button "Applicants" at bounding box center [115, 126] width 42 height 15
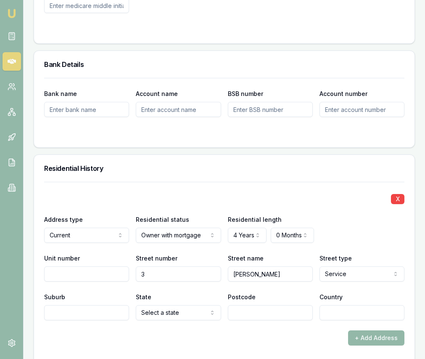
scroll to position [925, 0]
click at [95, 320] on input "Suburb" at bounding box center [86, 312] width 85 height 15
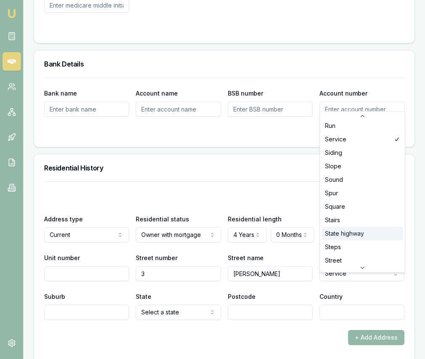
scroll to position [2174, 0]
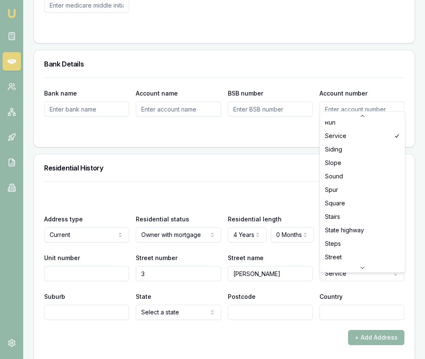
select select "Street"
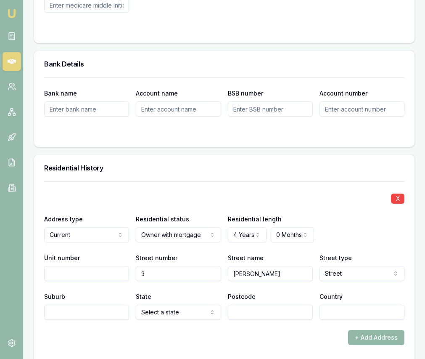
click at [123, 320] on input "Suburb" at bounding box center [86, 312] width 85 height 15
type input "Tarneit"
select select "VIC"
type input "2"
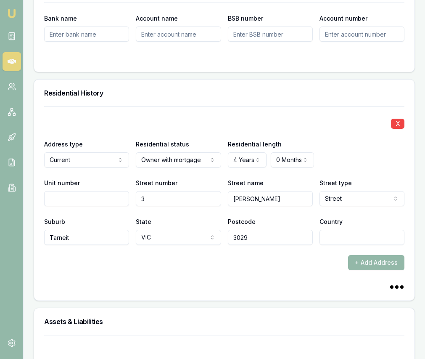
type input "3029"
click at [328, 245] on input "Country" at bounding box center [362, 237] width 85 height 15
type input "[GEOGRAPHIC_DATA]"
click at [275, 270] on div "+ Add Address" at bounding box center [224, 262] width 360 height 15
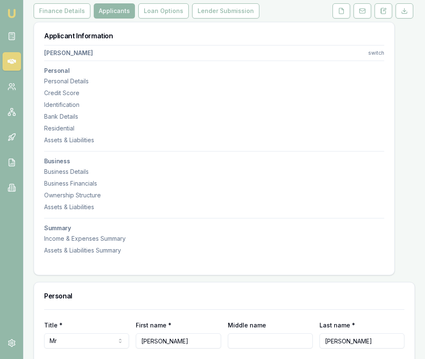
scroll to position [0, 0]
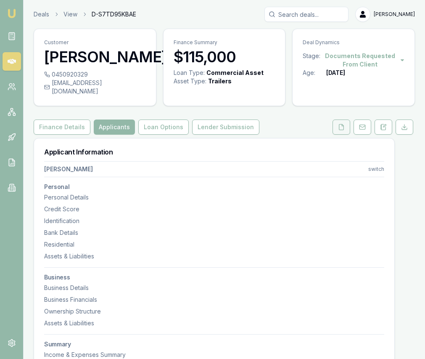
click at [336, 135] on button at bounding box center [342, 126] width 18 height 15
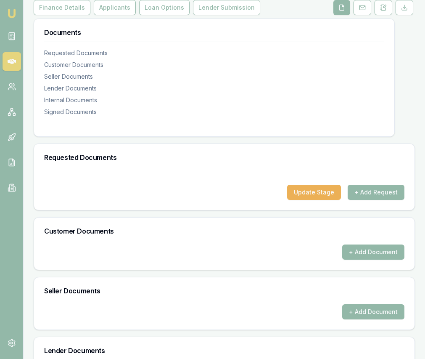
scroll to position [138, 0]
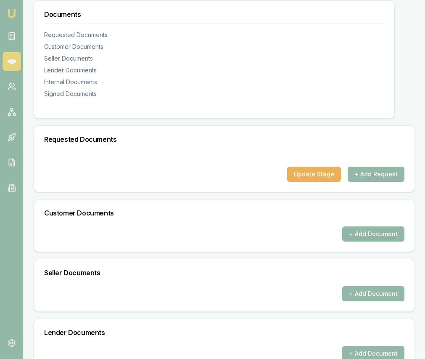
click at [357, 236] on button "+ Add Document" at bounding box center [373, 233] width 62 height 15
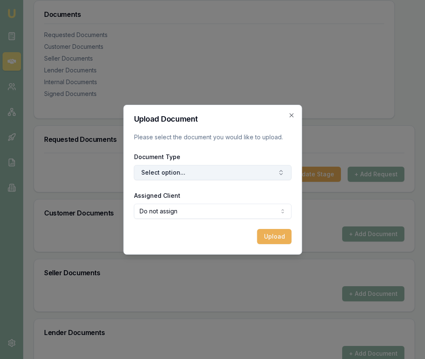
click at [236, 171] on button "Select option..." at bounding box center [213, 172] width 158 height 15
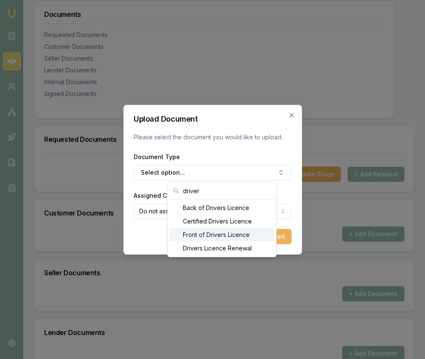
type input "driver"
click at [217, 232] on div "Front of Drivers Licence" at bounding box center [221, 234] width 105 height 13
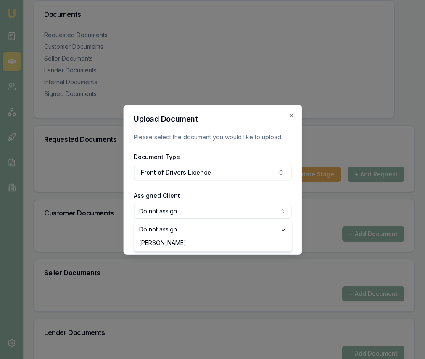
click at [199, 212] on body "Emu Broker Deals View D-S7TD95KBAE [PERSON_NAME] Toggle Menu Customer [PERSON_N…" at bounding box center [212, 41] width 425 height 359
select select "U-OG0L4KK82A"
drag, startPoint x: 193, startPoint y: 239, endPoint x: 216, endPoint y: 235, distance: 22.8
click at [267, 230] on button "Upload" at bounding box center [274, 236] width 34 height 15
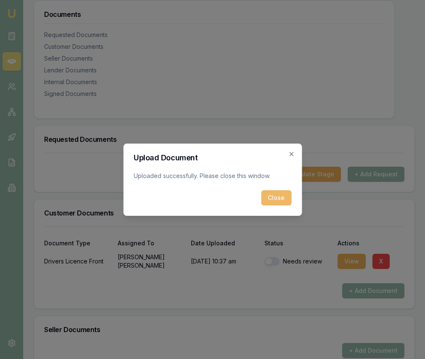
click at [270, 200] on button "Close" at bounding box center [276, 197] width 30 height 15
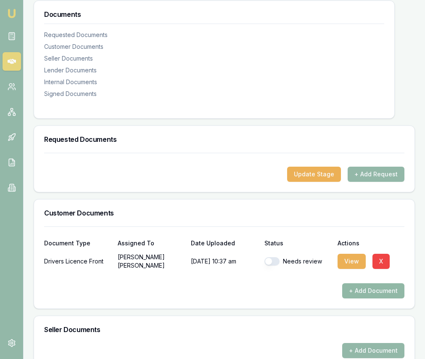
click at [357, 298] on button "+ Add Document" at bounding box center [373, 290] width 62 height 15
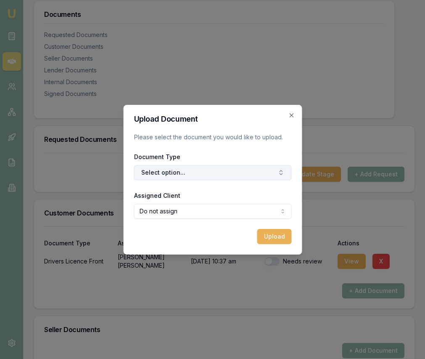
click at [212, 167] on button "Select option..." at bounding box center [213, 172] width 158 height 15
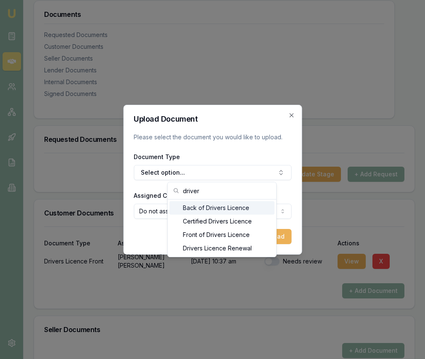
type input "driver"
click at [206, 207] on div "Back of Drivers Licence" at bounding box center [221, 207] width 105 height 13
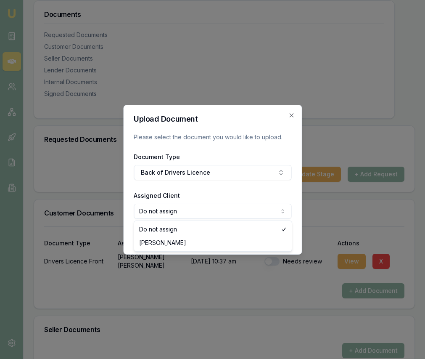
click at [202, 213] on body "Emu Broker Deals View D-S7TD95KBAE [PERSON_NAME] Toggle Menu Customer [PERSON_N…" at bounding box center [212, 41] width 425 height 359
select select "U-OG0L4KK82A"
click at [265, 235] on button "Upload" at bounding box center [274, 236] width 34 height 15
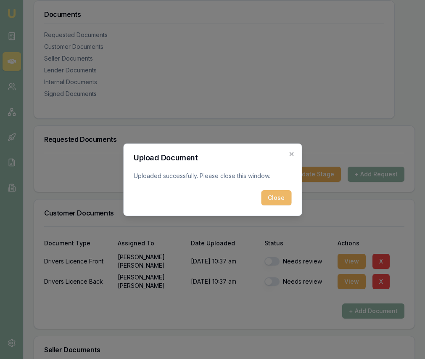
click at [270, 202] on button "Close" at bounding box center [276, 197] width 30 height 15
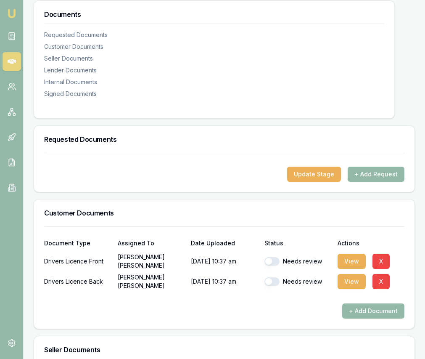
click at [273, 270] on div "Needs review" at bounding box center [298, 261] width 67 height 17
drag, startPoint x: 273, startPoint y: 271, endPoint x: 276, endPoint y: 286, distance: 15.8
click at [273, 265] on button "button" at bounding box center [272, 261] width 15 height 8
checkbox input "true"
click at [275, 286] on button "button" at bounding box center [272, 281] width 15 height 8
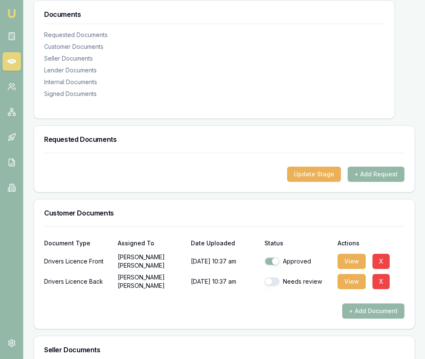
checkbox input "true"
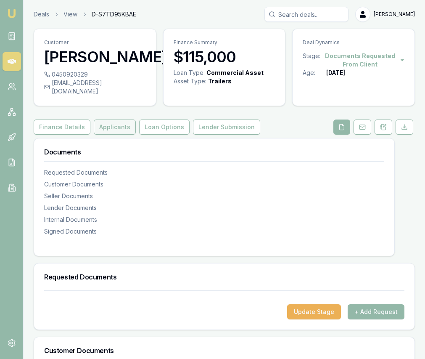
click at [120, 135] on button "Applicants" at bounding box center [115, 126] width 42 height 15
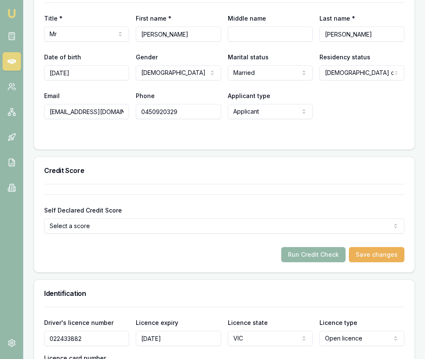
scroll to position [441, 0]
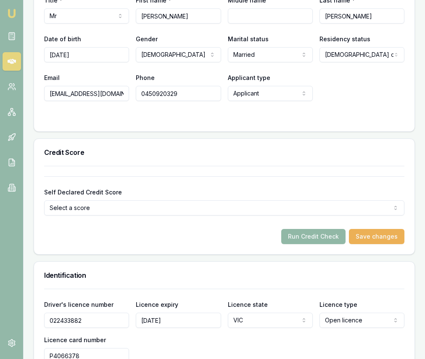
click at [297, 244] on button "Run Credit Check" at bounding box center [313, 236] width 64 height 15
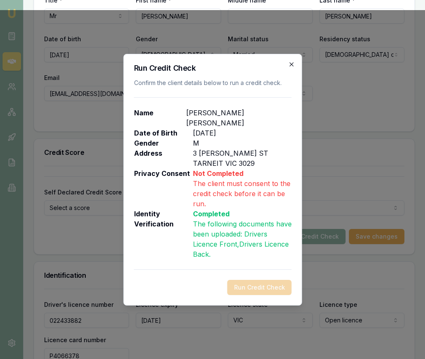
click at [288, 68] on icon "button" at bounding box center [291, 64] width 7 height 7
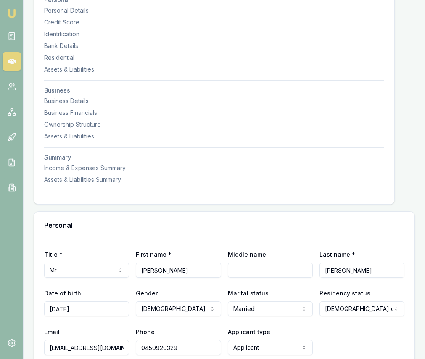
scroll to position [0, 0]
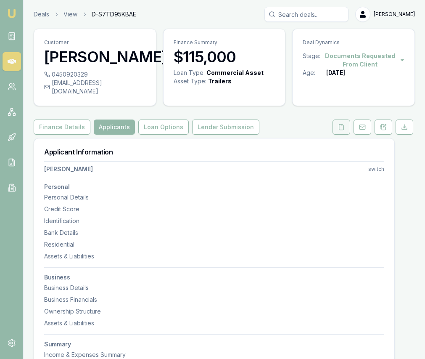
click at [334, 134] on button at bounding box center [342, 126] width 18 height 15
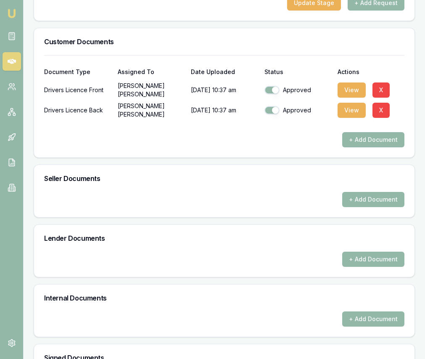
scroll to position [439, 0]
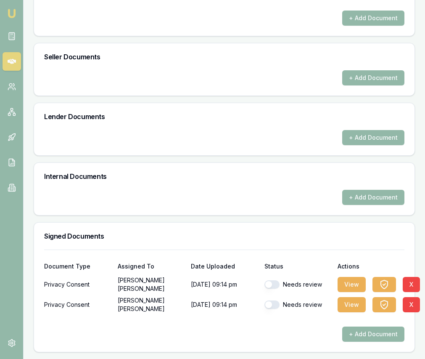
drag, startPoint x: 277, startPoint y: 286, endPoint x: 277, endPoint y: 291, distance: 5.5
click at [277, 286] on button "button" at bounding box center [272, 284] width 15 height 8
checkbox input "true"
click at [275, 304] on button "button" at bounding box center [272, 304] width 15 height 8
checkbox input "true"
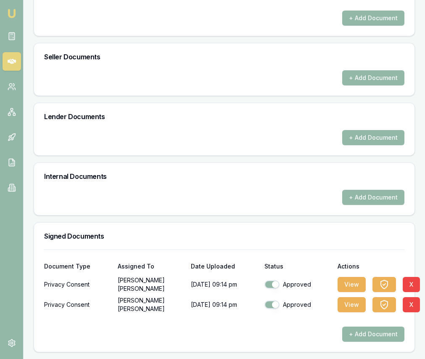
scroll to position [0, 0]
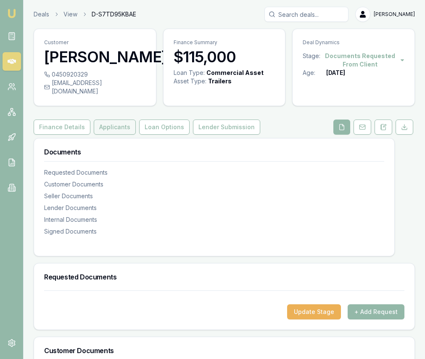
click at [115, 135] on button "Applicants" at bounding box center [115, 126] width 42 height 15
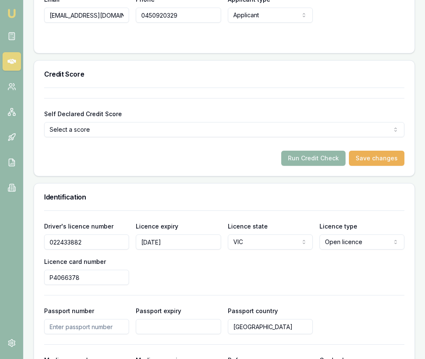
scroll to position [545, 0]
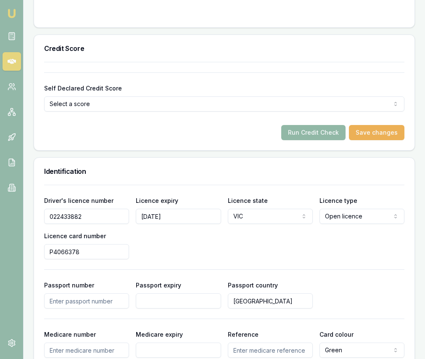
click at [319, 148] on div "Self Declared Credit Score Select a score Excellent Very good Average Fair Low …" at bounding box center [224, 106] width 381 height 88
click at [316, 140] on button "Run Credit Check" at bounding box center [313, 132] width 64 height 15
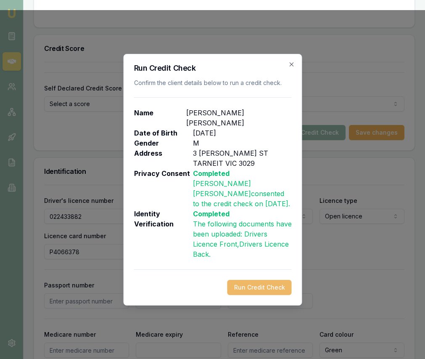
click at [260, 280] on button "Run Credit Check" at bounding box center [259, 287] width 64 height 15
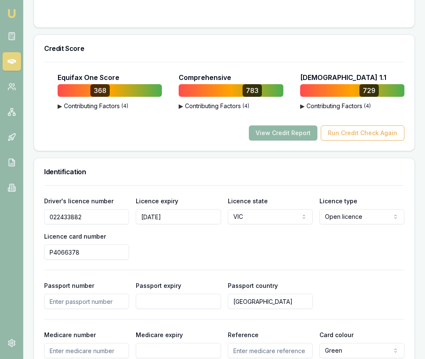
click at [291, 140] on button "View Credit Report" at bounding box center [283, 132] width 69 height 15
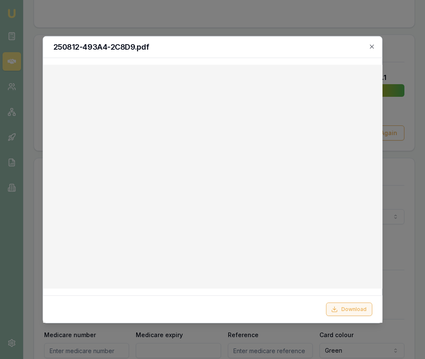
click at [345, 305] on button "Download" at bounding box center [349, 308] width 46 height 13
